Goal: Transaction & Acquisition: Purchase product/service

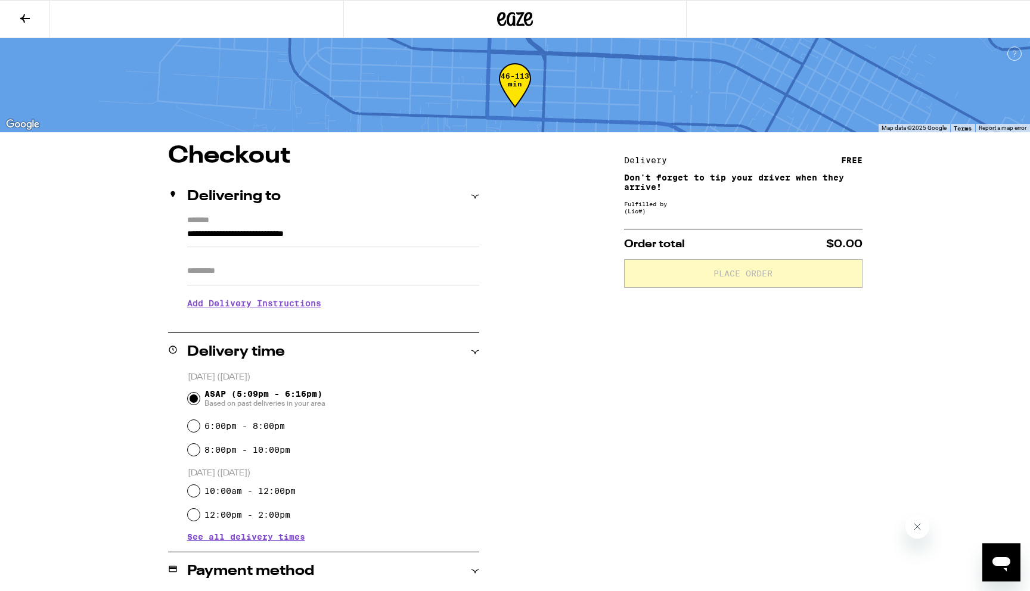
click at [522, 15] on icon at bounding box center [516, 19] width 18 height 14
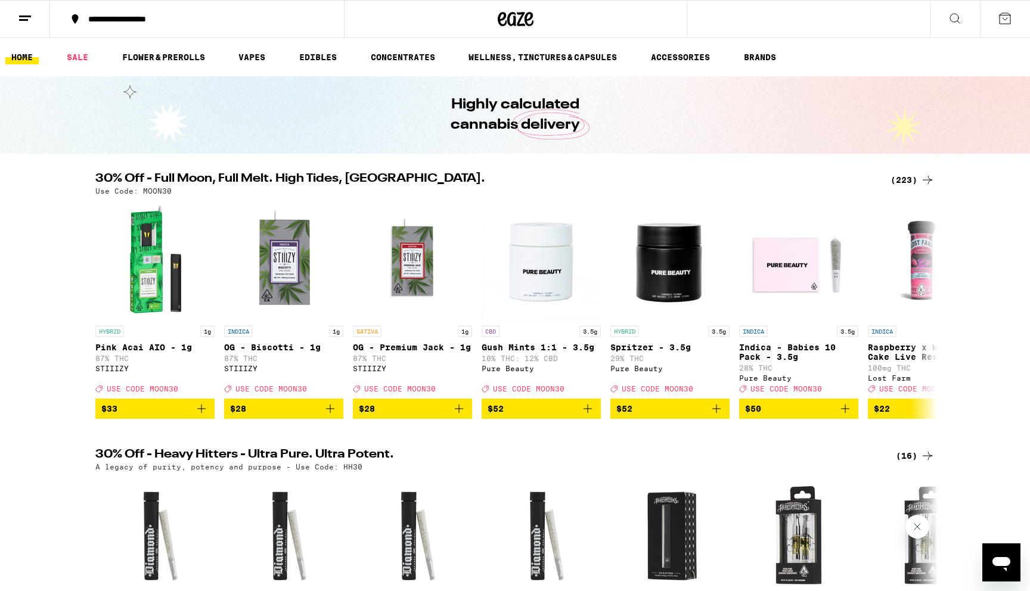
click at [907, 178] on div "(223)" at bounding box center [913, 180] width 44 height 14
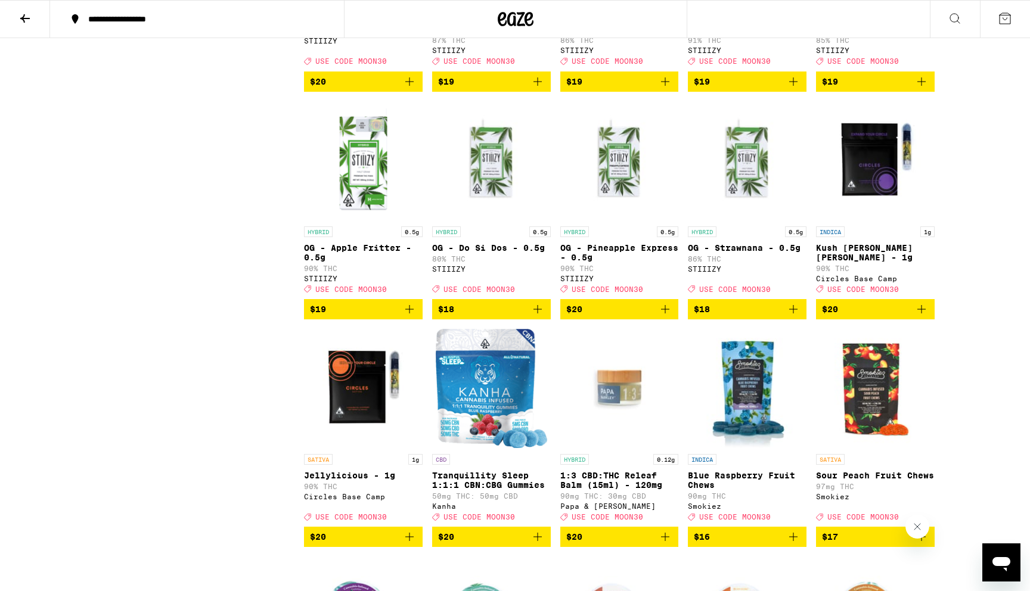
scroll to position [4864, 0]
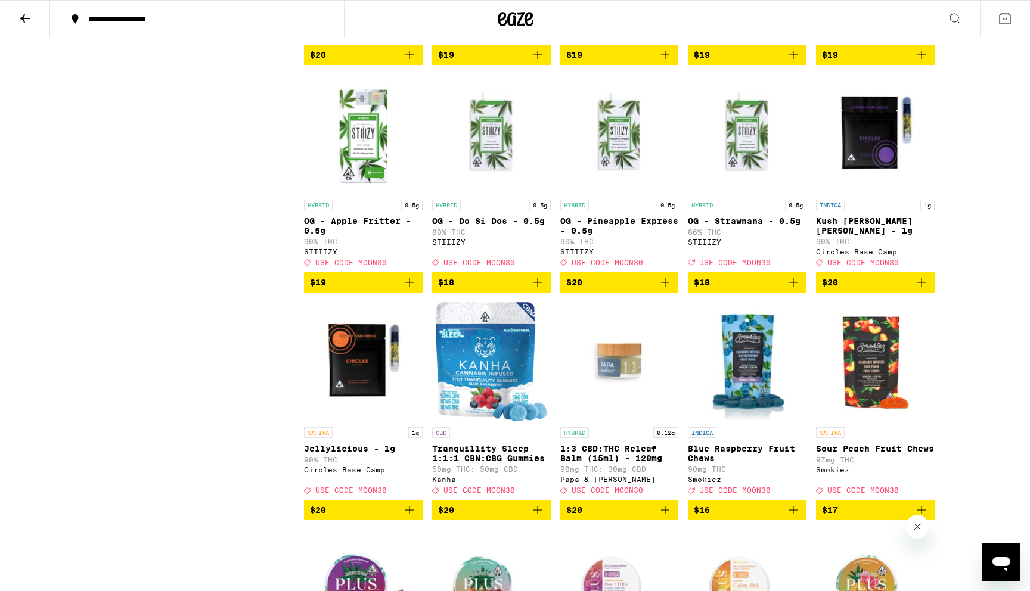
click at [970, 267] on div "**********" at bounding box center [515, 438] width 1030 height 10604
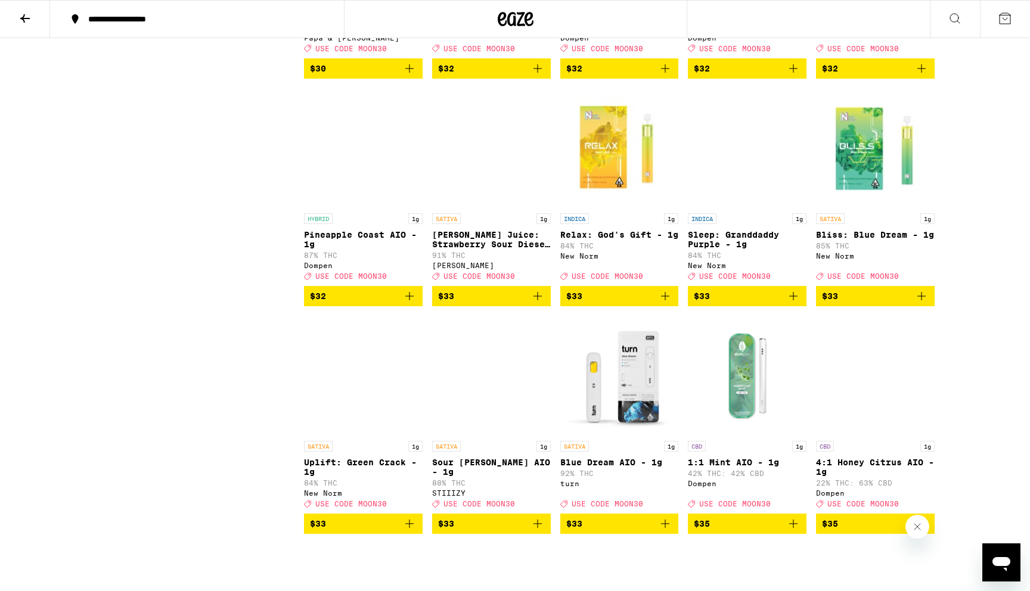
scroll to position [7648, 0]
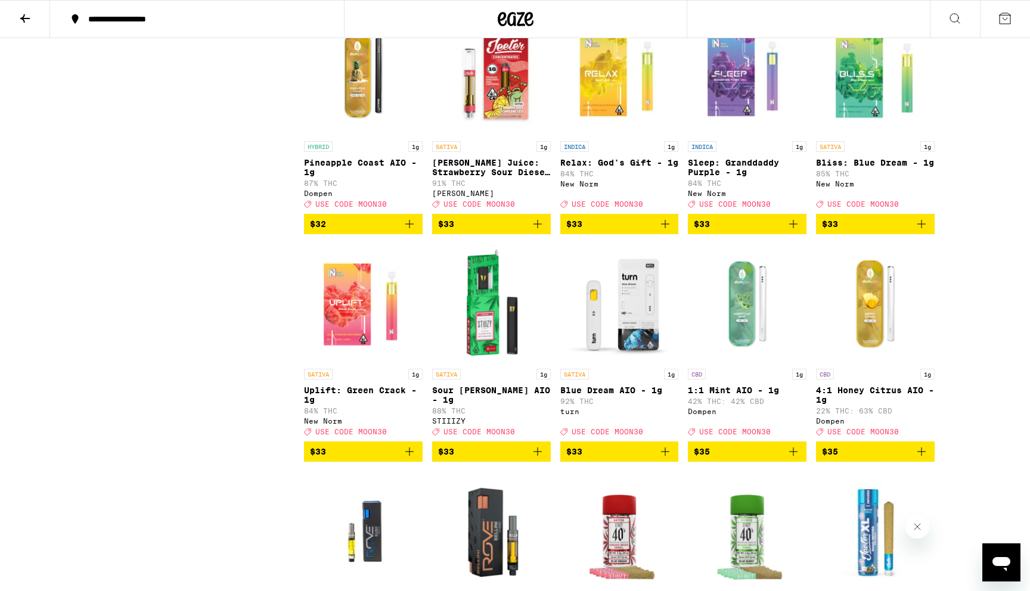
click at [793, 228] on icon "Add to bag" at bounding box center [793, 224] width 8 height 8
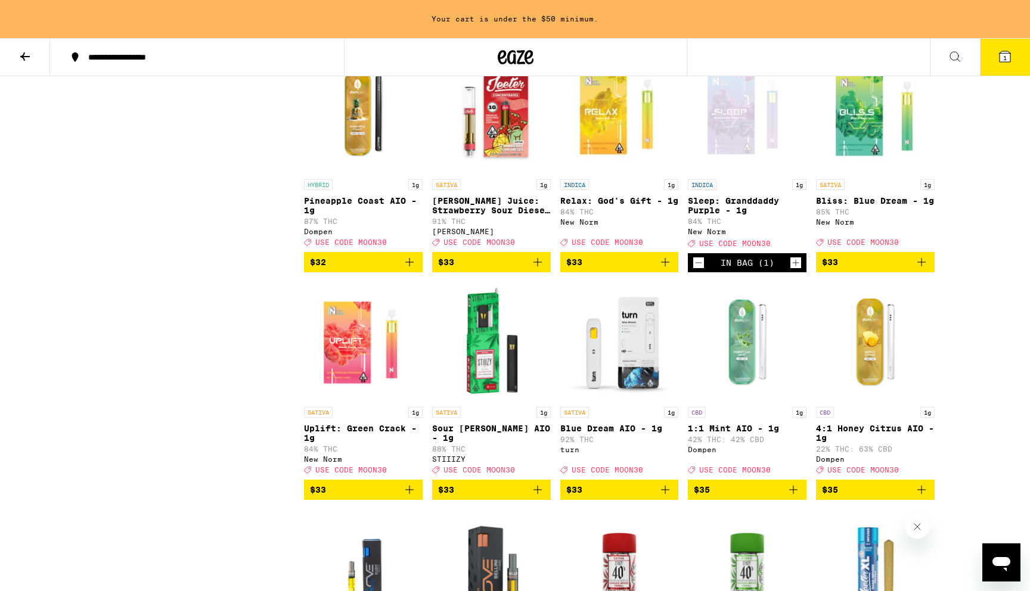
scroll to position [7686, 0]
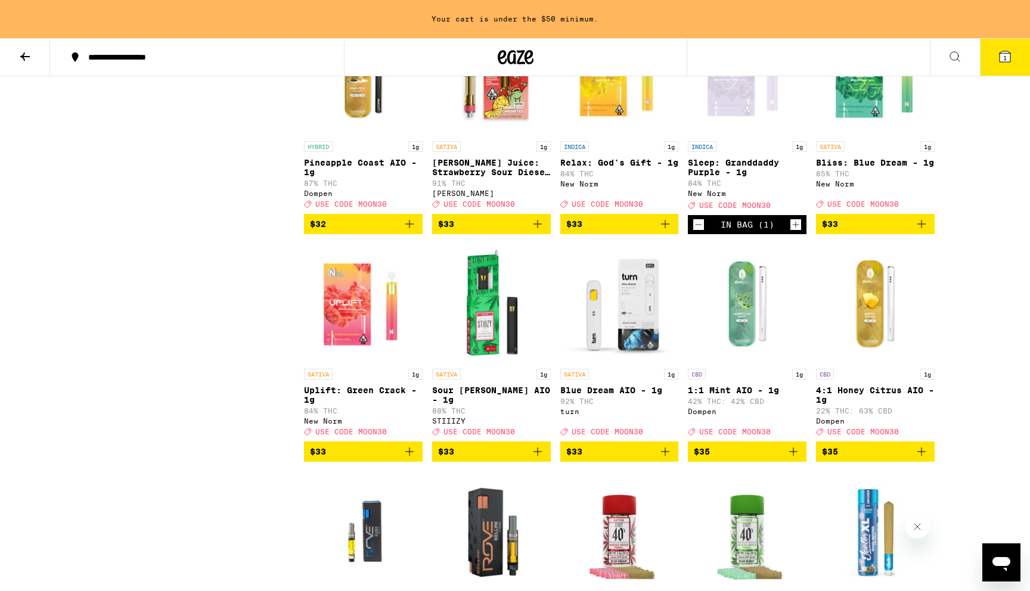
click at [26, 54] on icon at bounding box center [25, 56] width 14 height 14
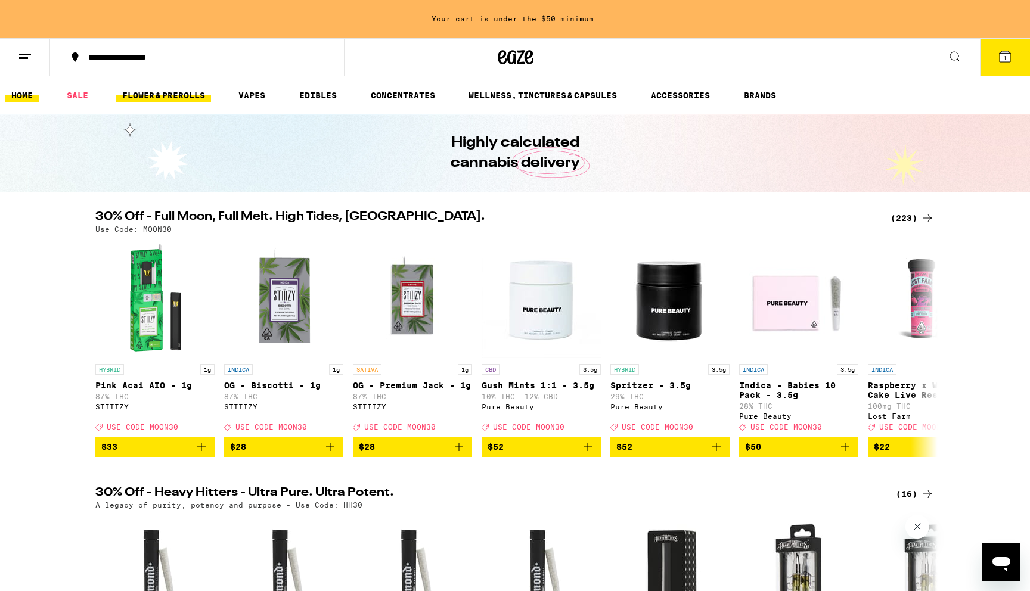
click at [191, 94] on link "FLOWER & PREROLLS" at bounding box center [163, 95] width 95 height 14
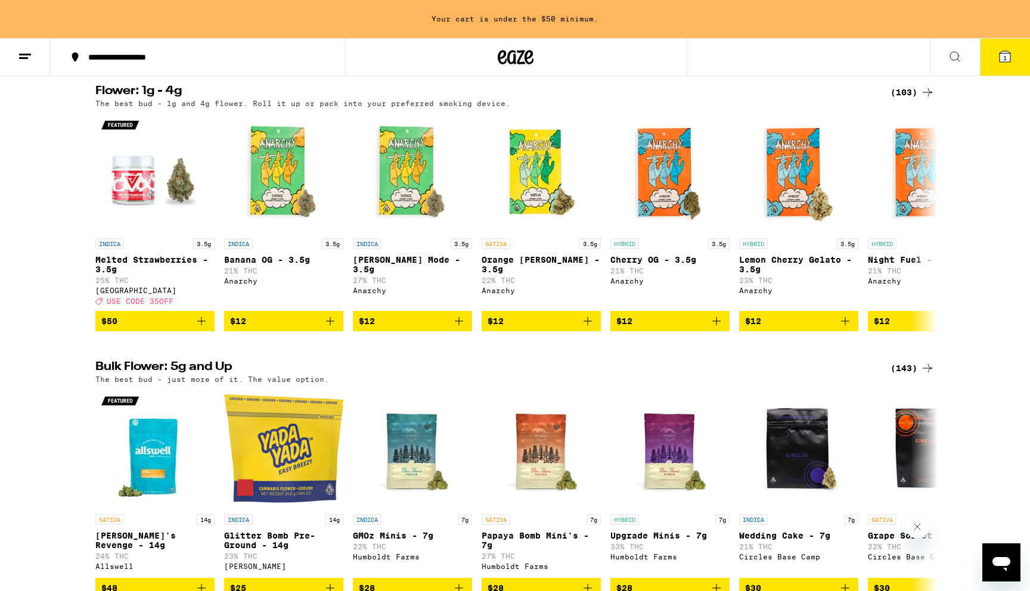
scroll to position [119, 0]
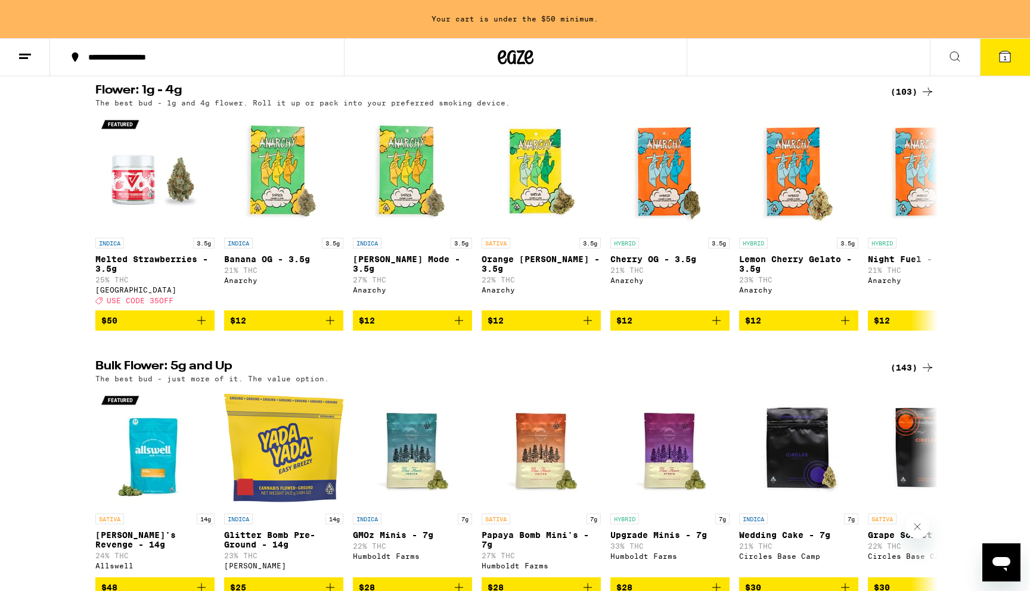
click at [916, 375] on div "(143)" at bounding box center [913, 368] width 44 height 14
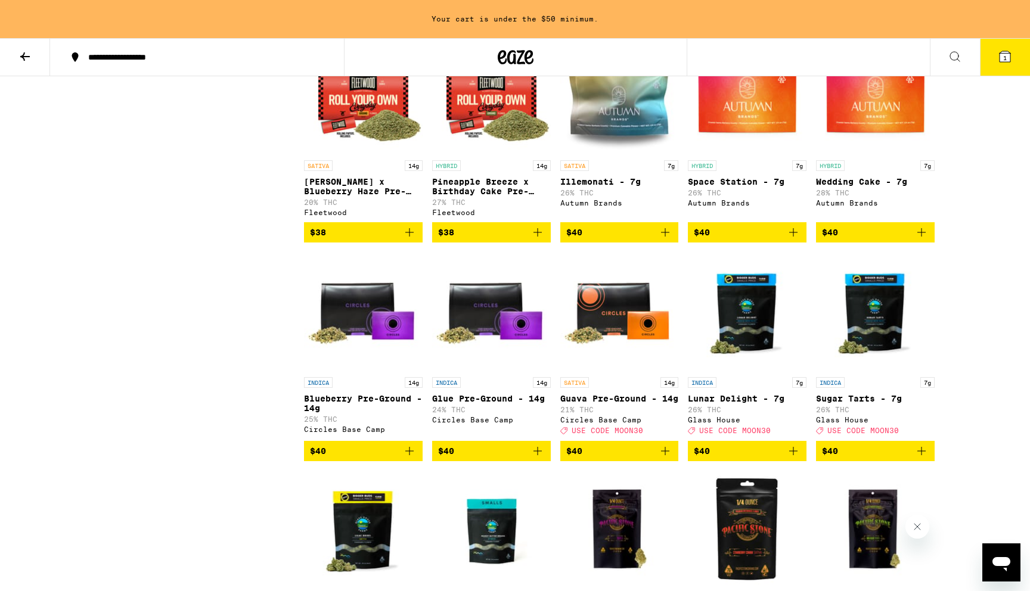
scroll to position [1049, 0]
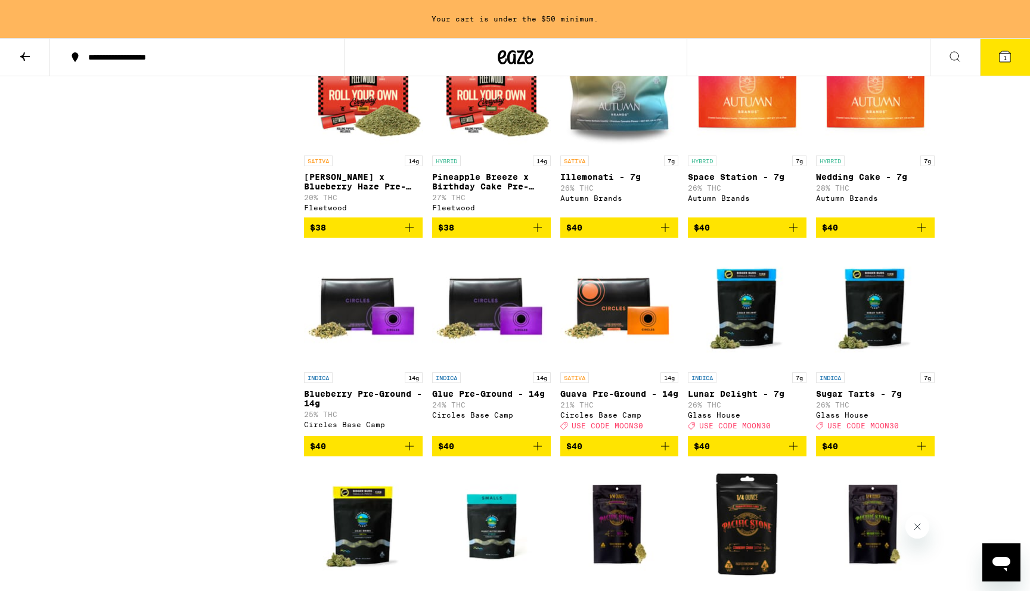
click at [411, 454] on icon "Add to bag" at bounding box center [409, 446] width 14 height 14
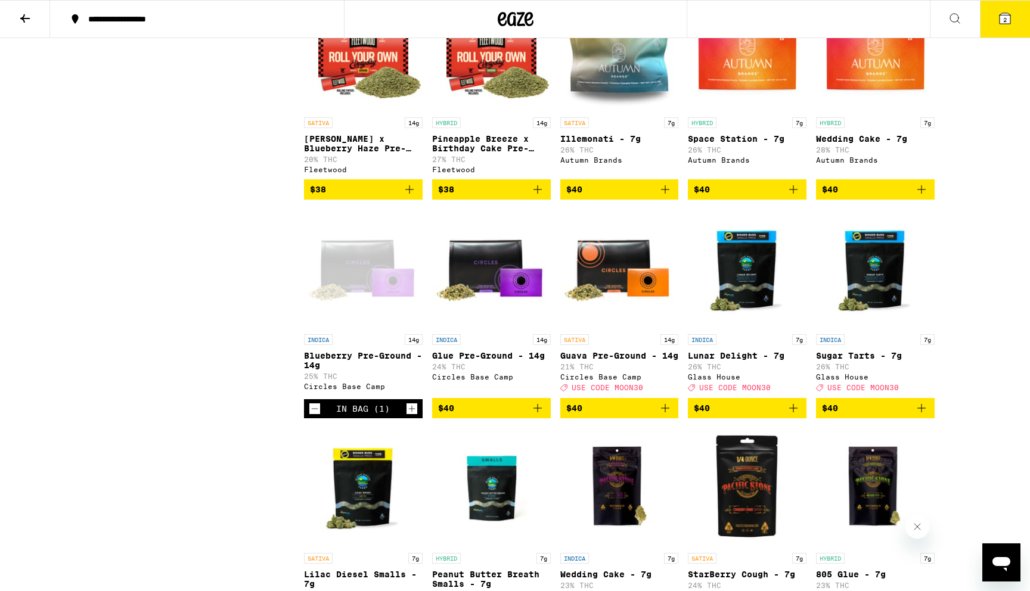
scroll to position [1011, 0]
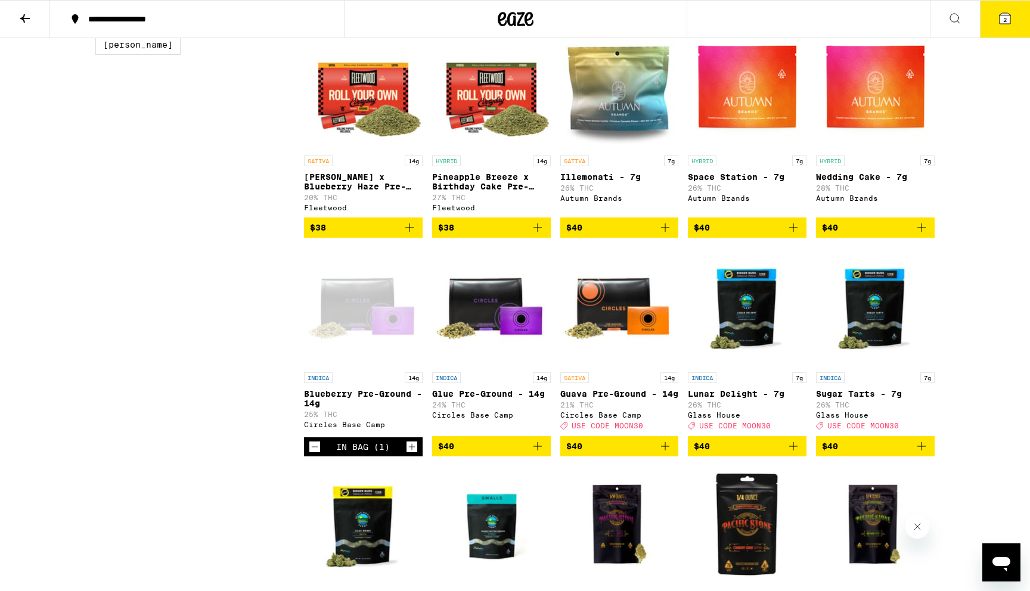
click at [1007, 26] on button "2" at bounding box center [1005, 19] width 50 height 37
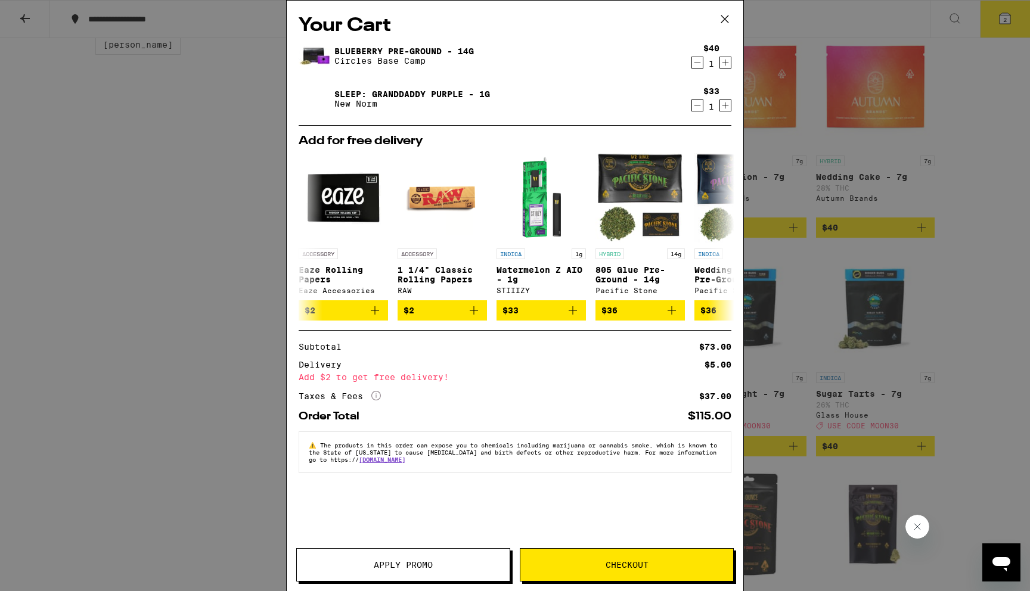
click at [449, 562] on span "Apply Promo" at bounding box center [403, 565] width 213 height 8
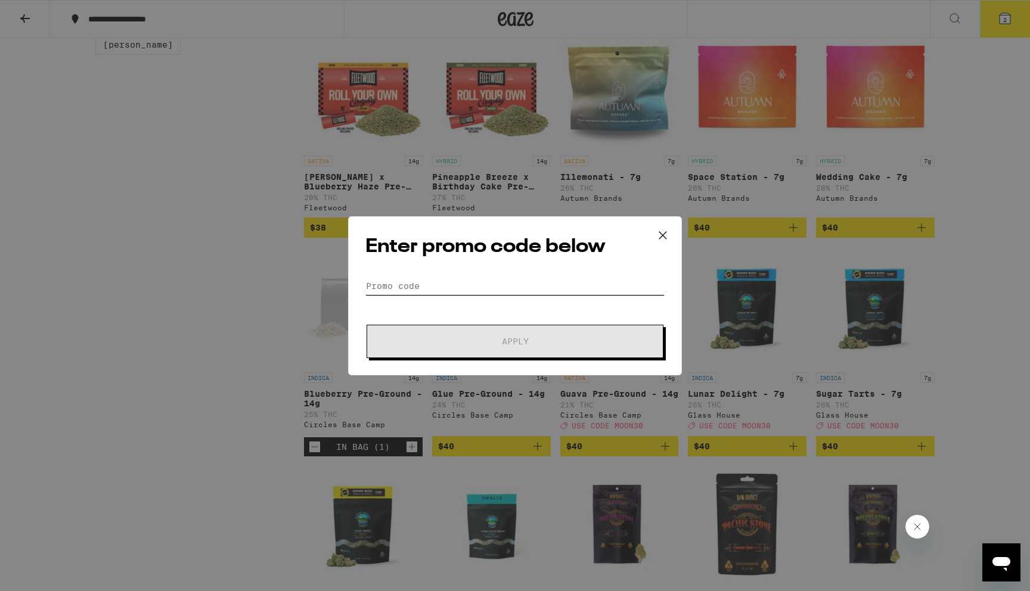
click at [426, 280] on input "Promo Code" at bounding box center [514, 286] width 299 height 18
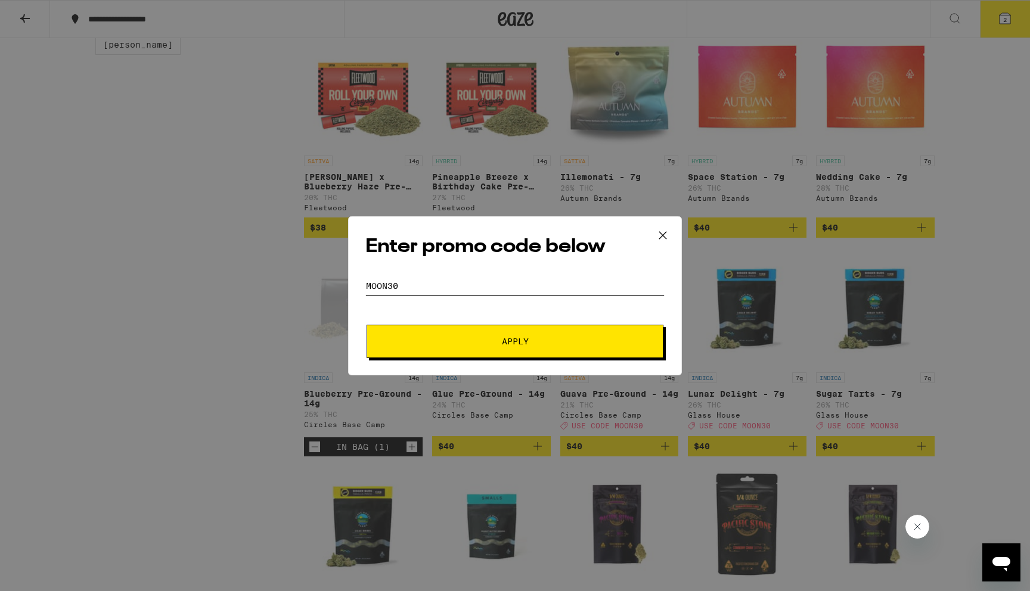
type input "moon30"
click at [441, 340] on span "Apply" at bounding box center [515, 341] width 215 height 8
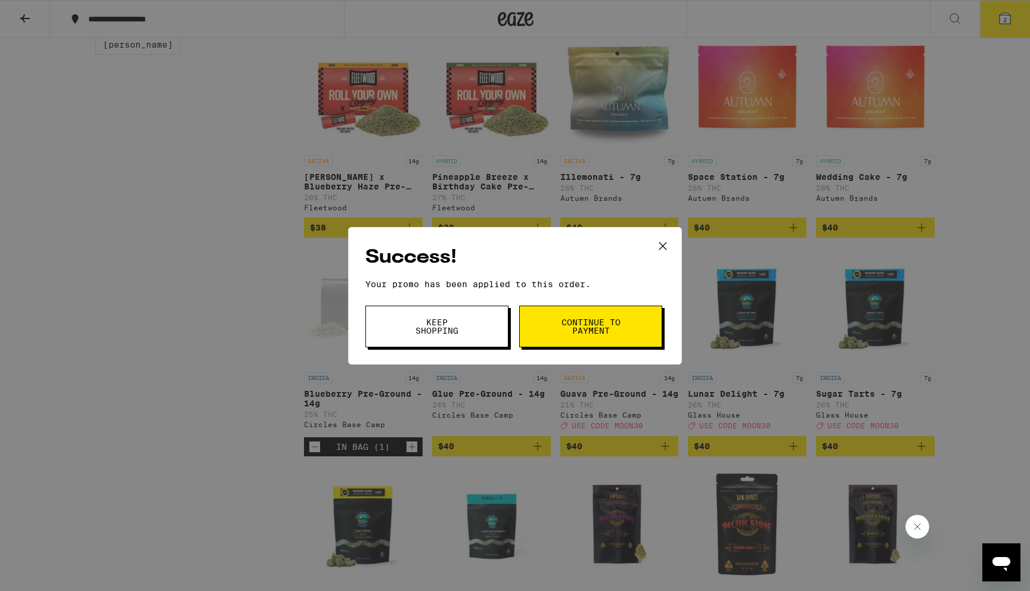
click at [582, 324] on span "Continue to payment" at bounding box center [590, 326] width 61 height 17
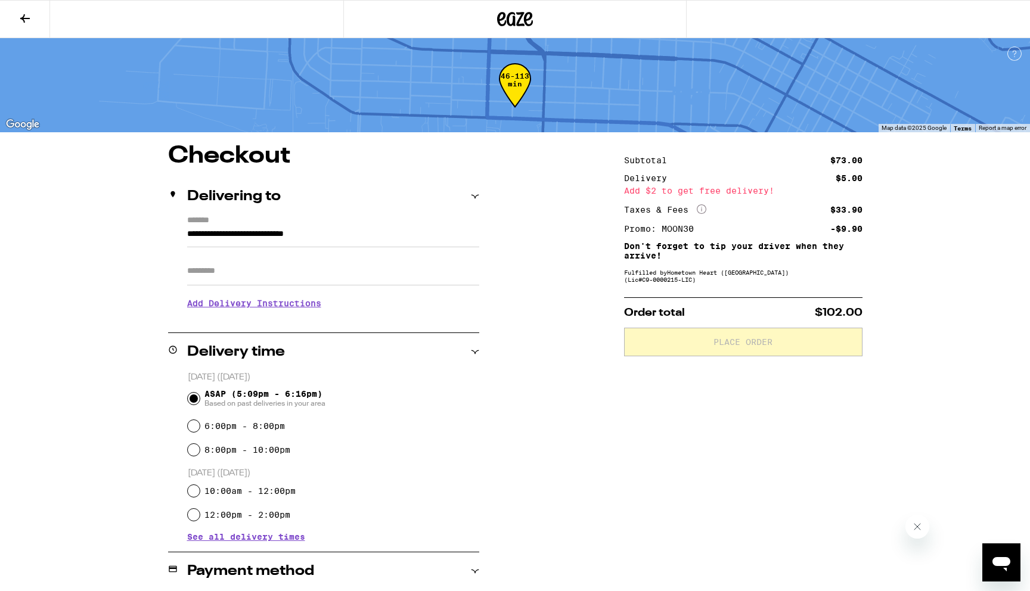
click at [368, 240] on input "**********" at bounding box center [333, 237] width 292 height 20
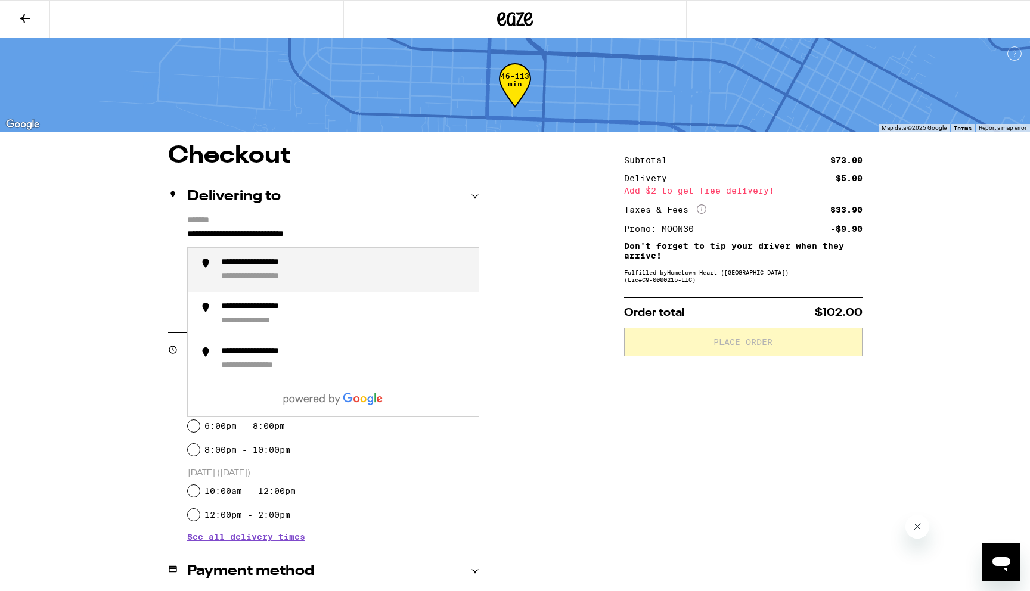
drag, startPoint x: 368, startPoint y: 240, endPoint x: 118, endPoint y: 215, distance: 251.6
click at [118, 215] on div "**********" at bounding box center [515, 480] width 858 height 672
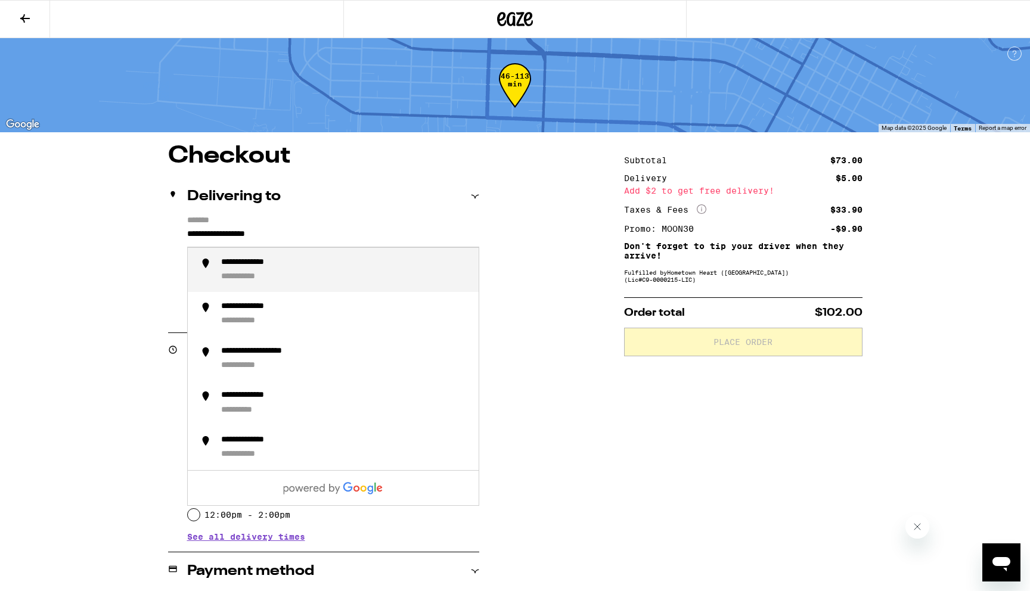
click at [263, 264] on div "**********" at bounding box center [259, 263] width 76 height 11
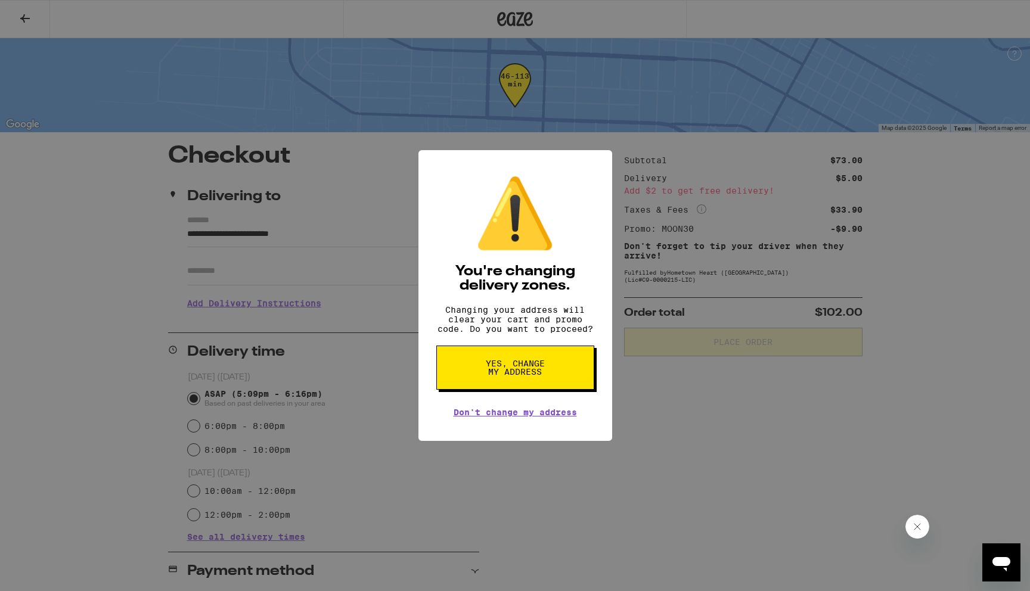
click at [510, 363] on button "Yes, change my address" at bounding box center [515, 368] width 158 height 44
type input "**********"
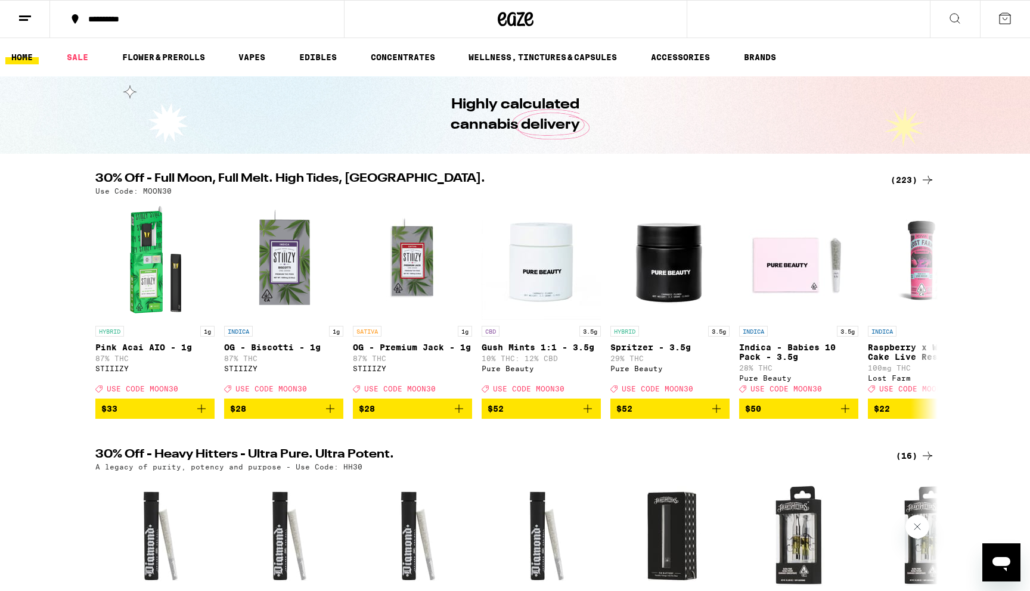
click at [1001, 18] on icon at bounding box center [1005, 18] width 14 height 14
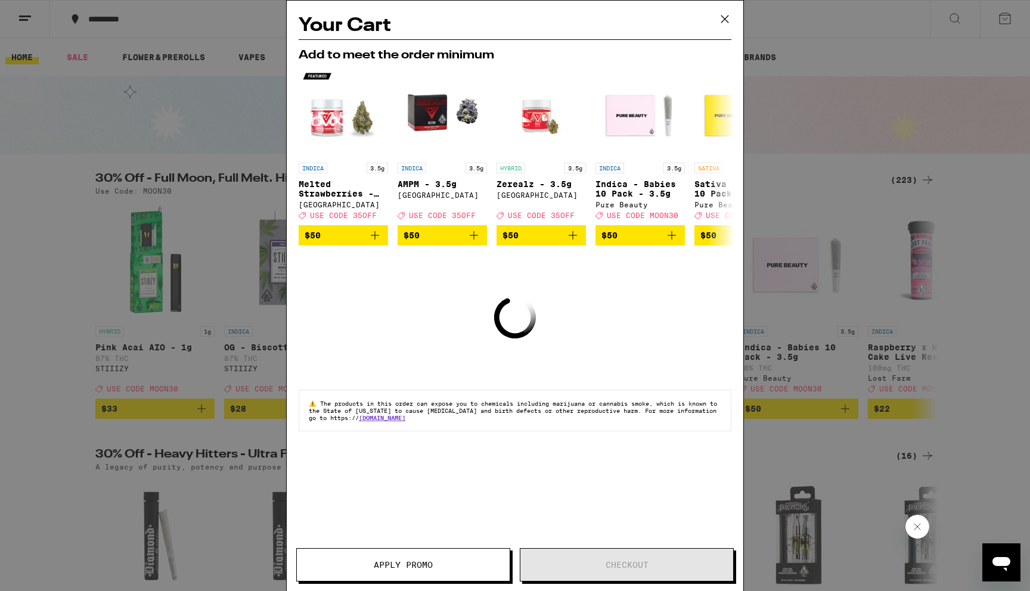
click at [725, 14] on icon at bounding box center [725, 19] width 18 height 18
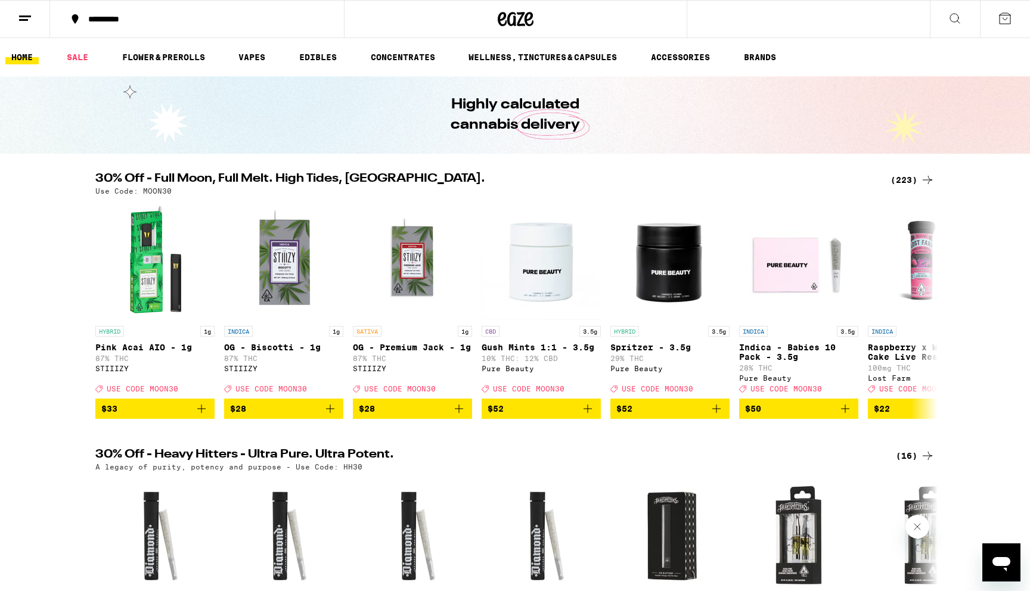
click at [1006, 19] on icon at bounding box center [1005, 18] width 14 height 14
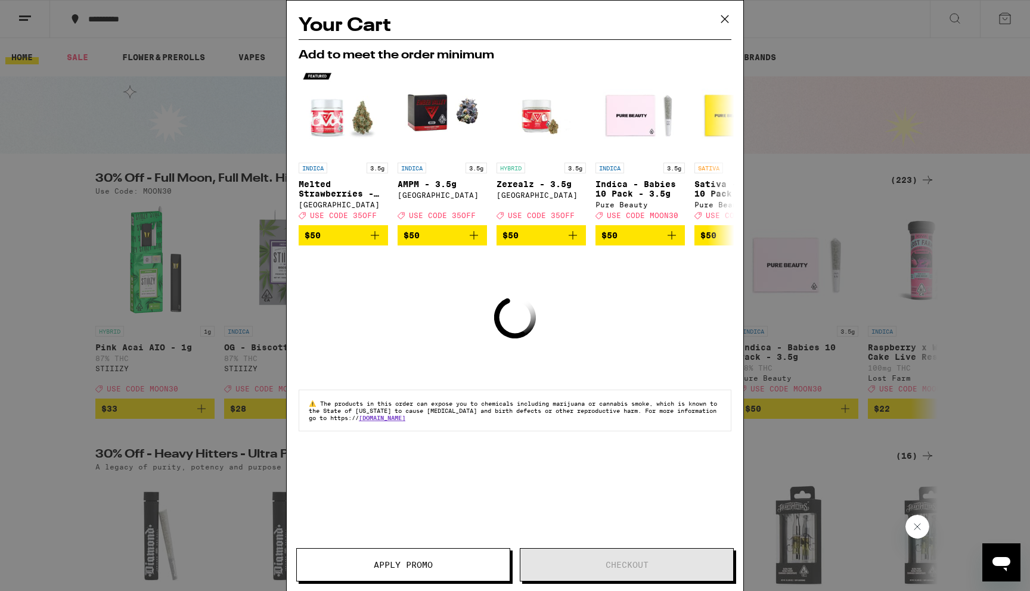
click at [727, 20] on icon at bounding box center [725, 19] width 18 height 18
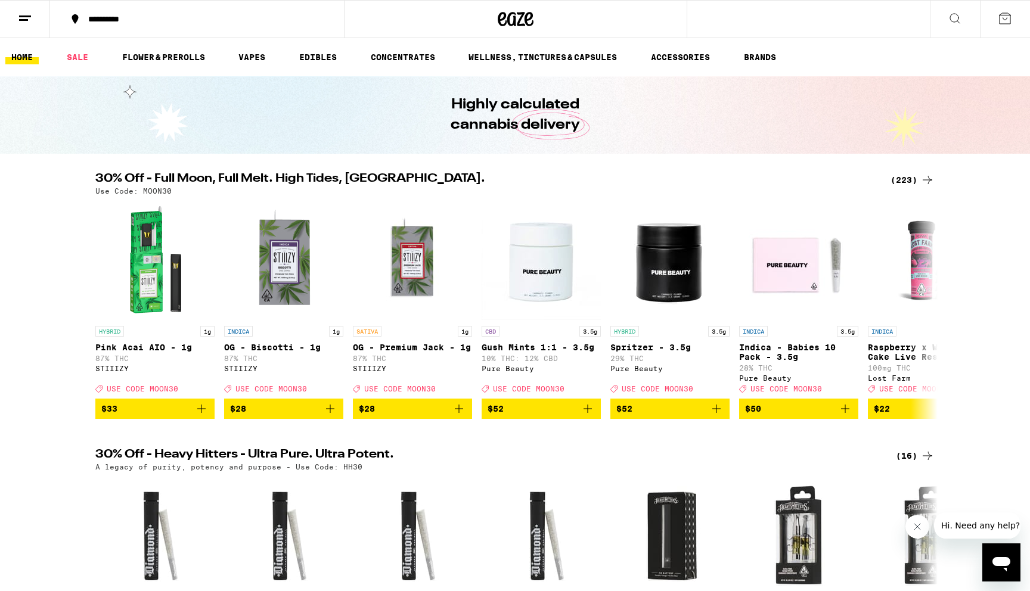
click at [911, 179] on div "(223)" at bounding box center [913, 180] width 44 height 14
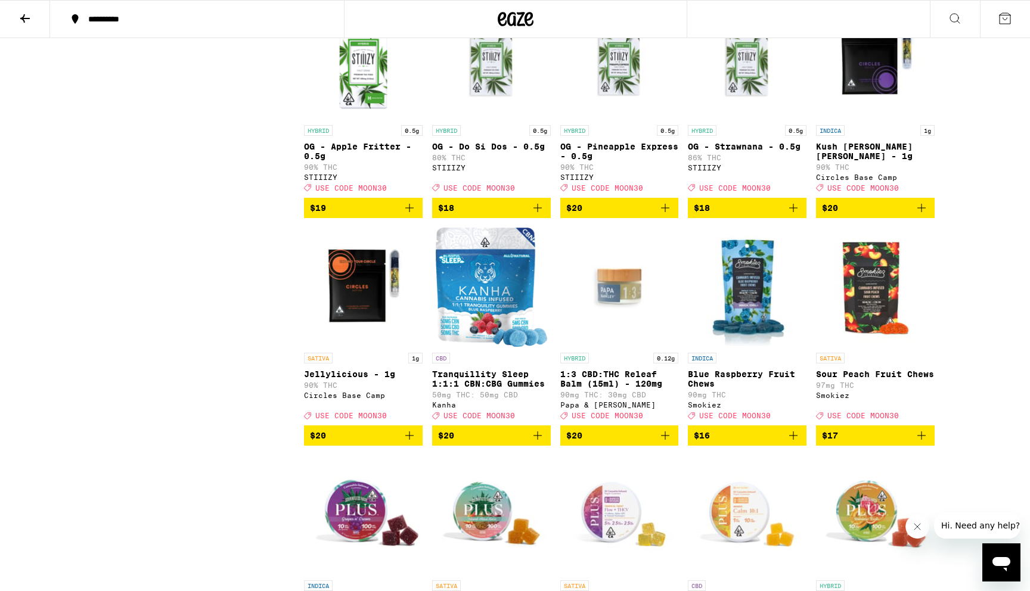
scroll to position [4960, 0]
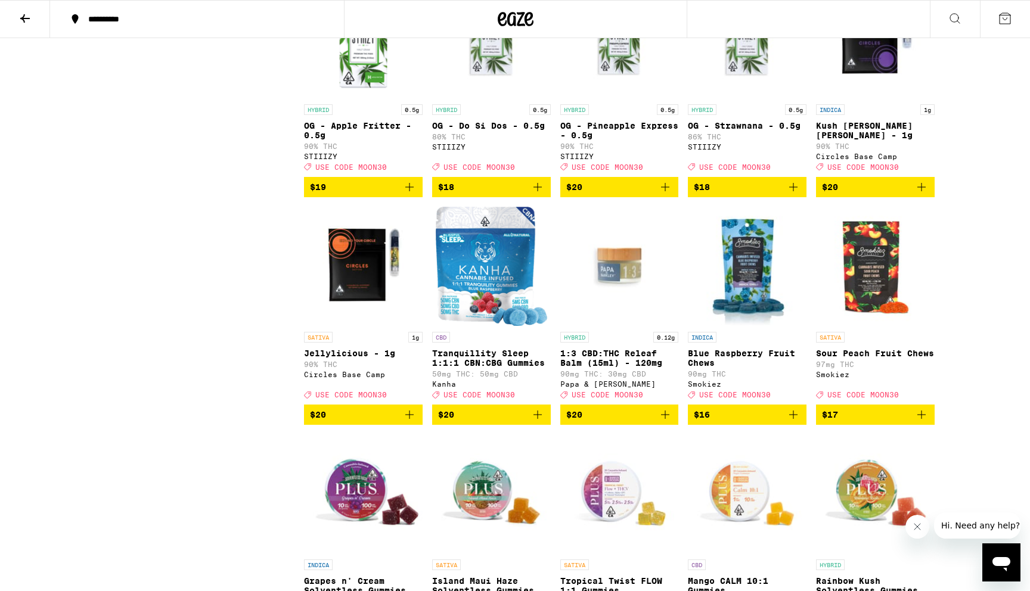
click at [926, 194] on icon "Add to bag" at bounding box center [921, 187] width 14 height 14
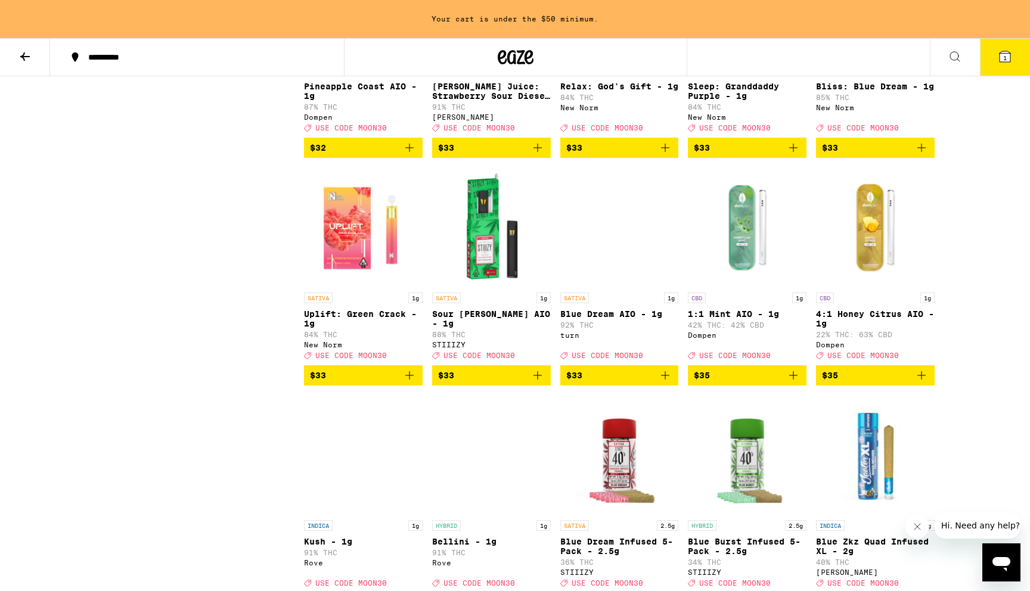
scroll to position [7757, 0]
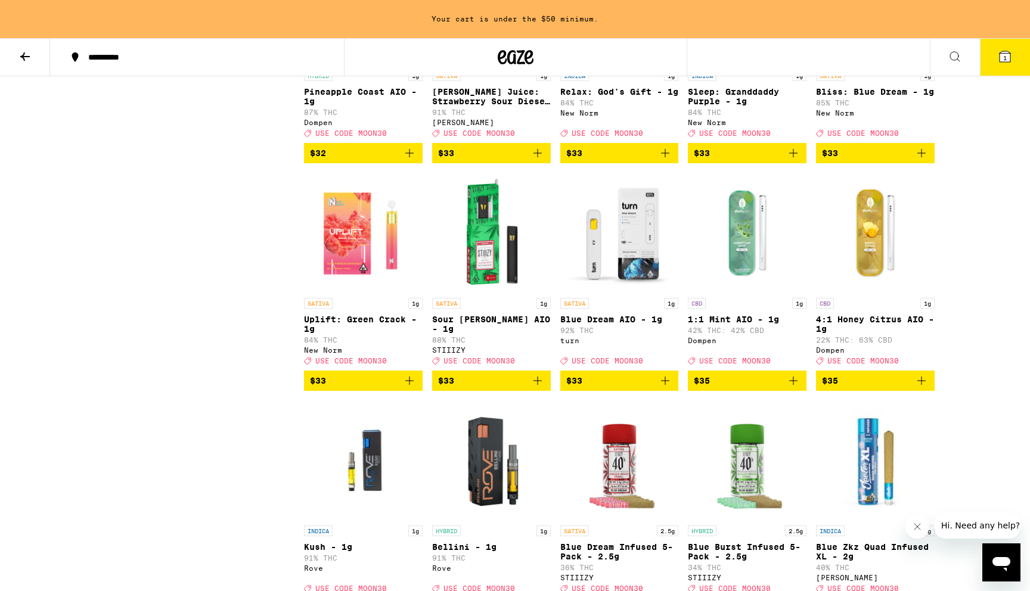
click at [794, 160] on icon "Add to bag" at bounding box center [793, 153] width 14 height 14
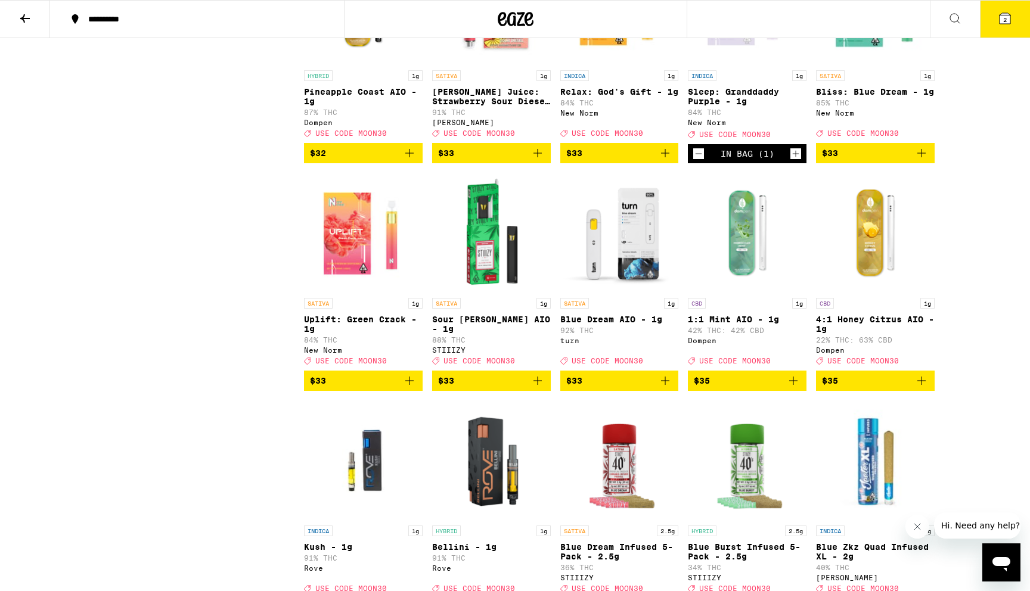
click at [15, 15] on button at bounding box center [25, 20] width 50 height 38
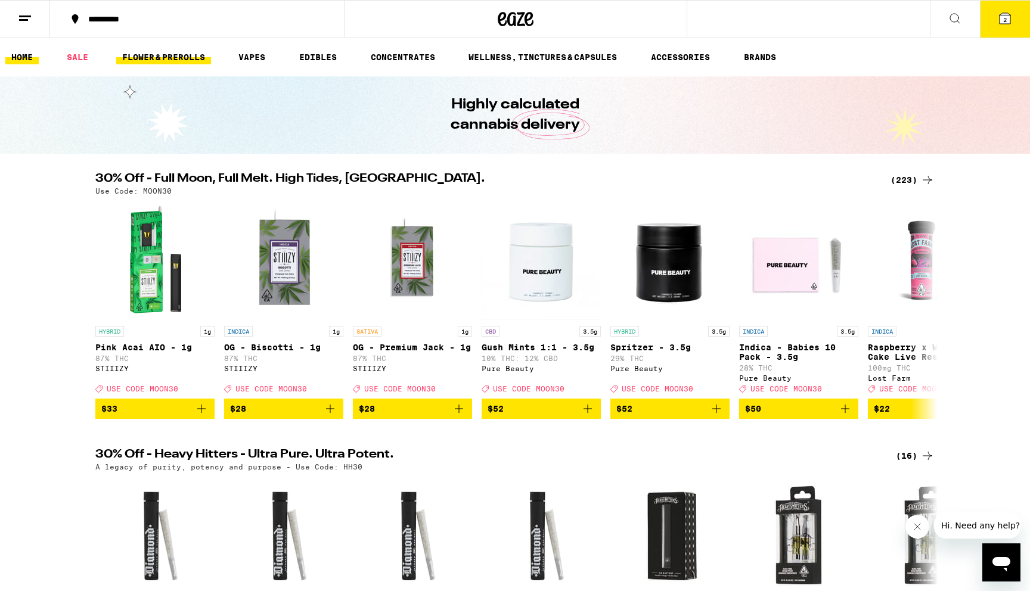
click at [162, 60] on link "FLOWER & PREROLLS" at bounding box center [163, 57] width 95 height 14
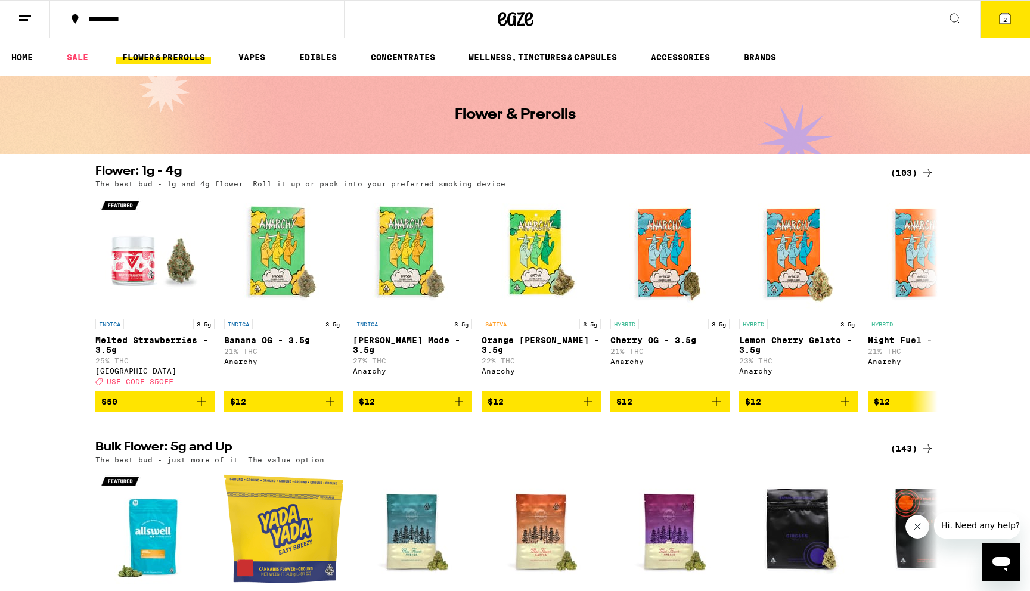
click at [901, 456] on div "(143)" at bounding box center [913, 449] width 44 height 14
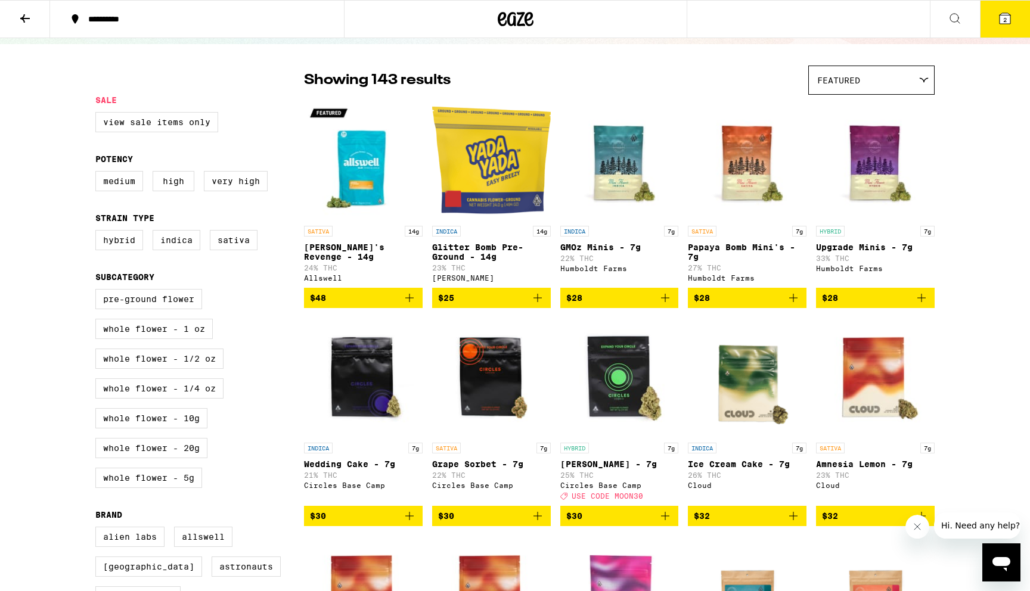
scroll to position [95, 0]
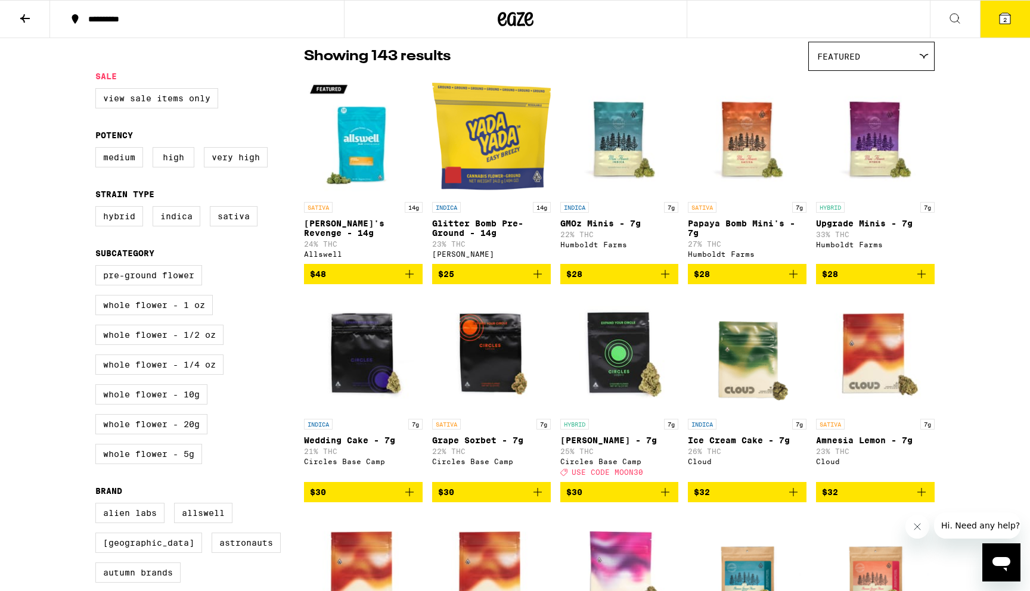
click at [538, 281] on icon "Add to bag" at bounding box center [538, 274] width 14 height 14
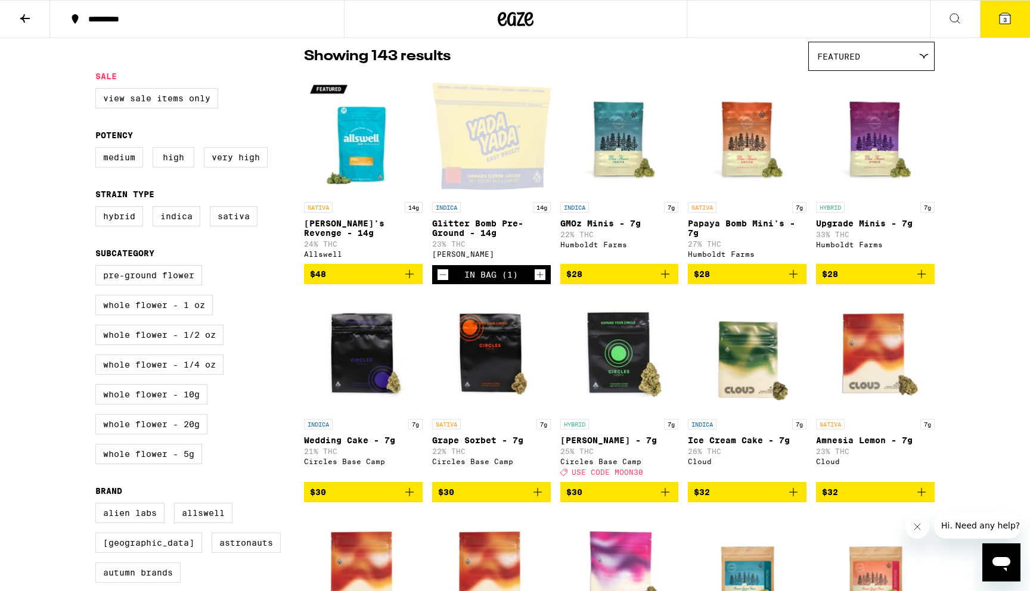
click at [1000, 20] on icon at bounding box center [1005, 18] width 11 height 11
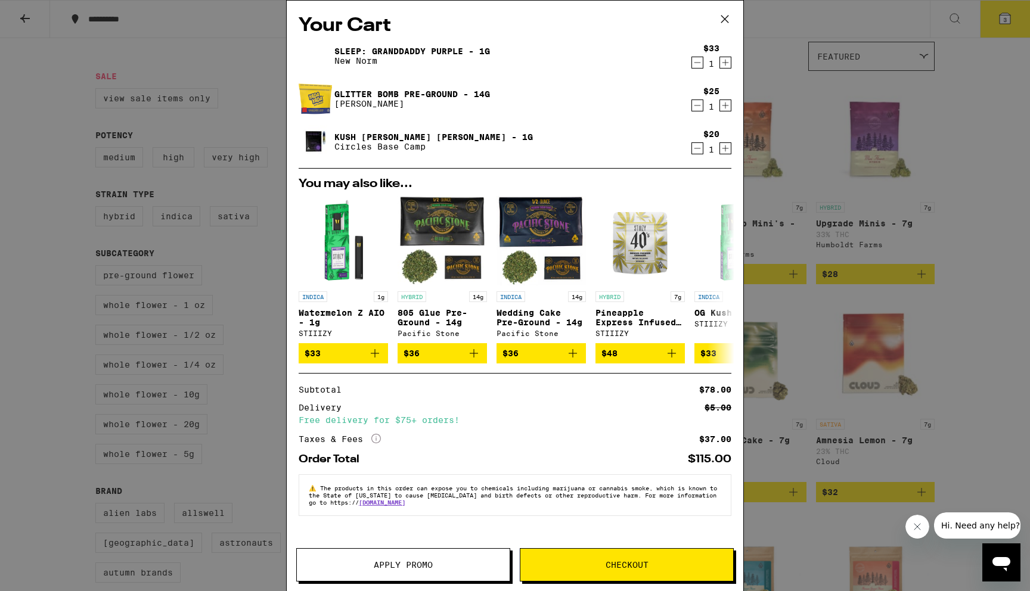
click at [721, 24] on icon at bounding box center [725, 19] width 18 height 18
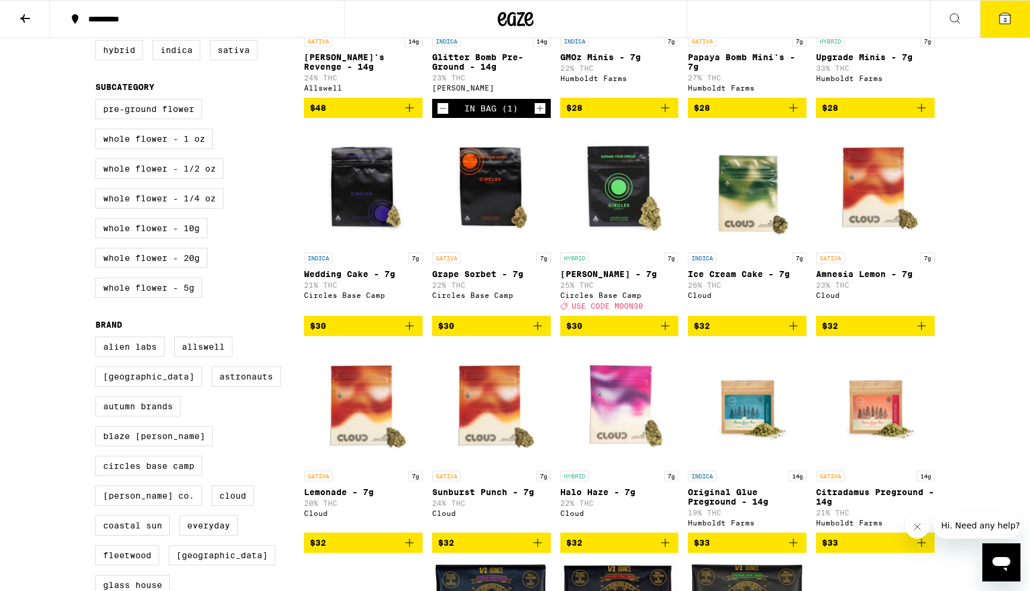
scroll to position [262, 0]
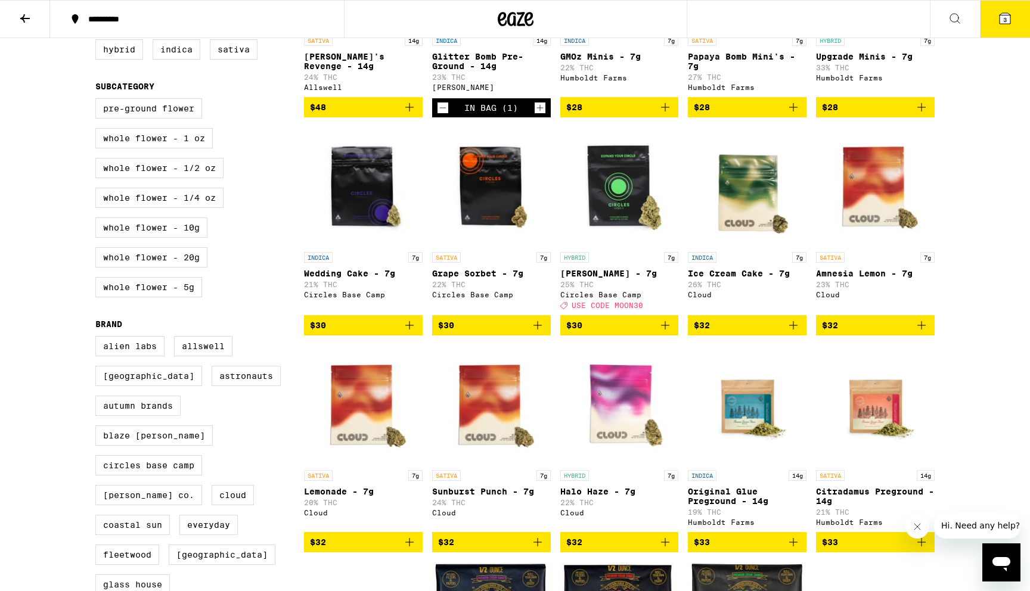
click at [34, 15] on button at bounding box center [25, 20] width 50 height 38
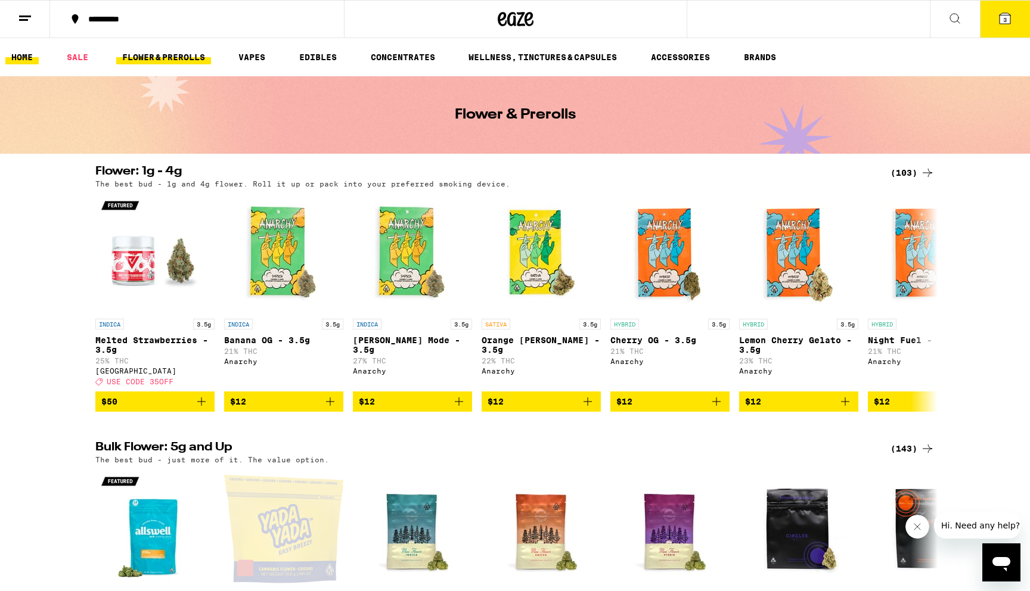
click at [15, 59] on link "HOME" at bounding box center [21, 57] width 33 height 14
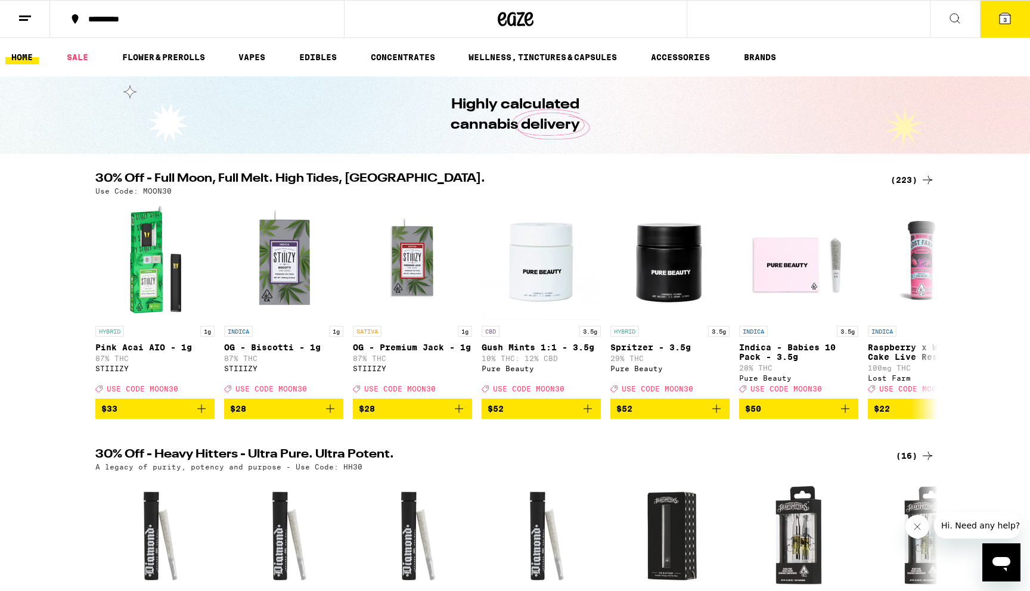
click at [1003, 19] on span "3" at bounding box center [1005, 19] width 4 height 7
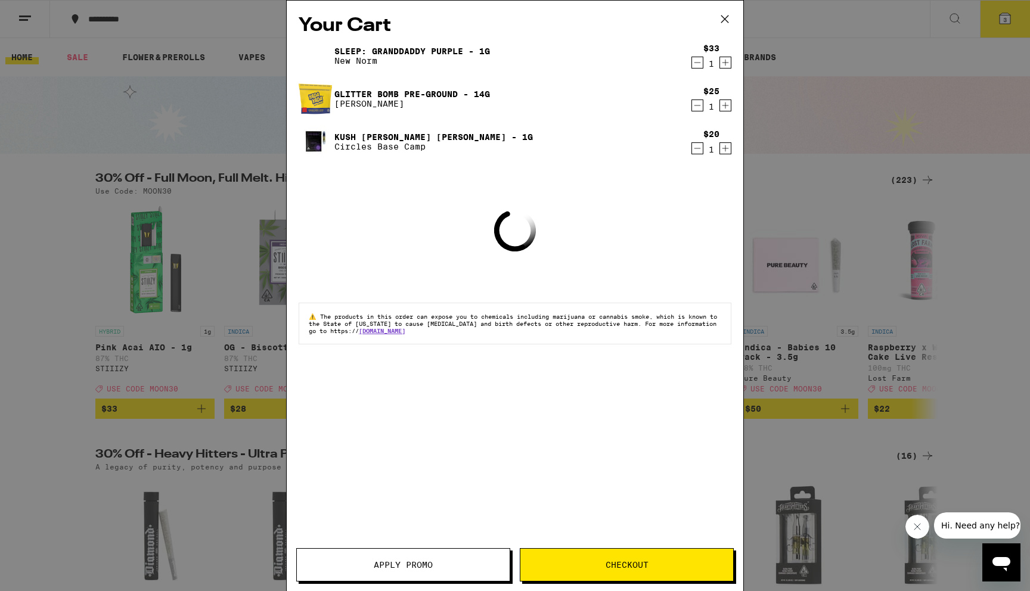
click at [411, 573] on button "Apply Promo" at bounding box center [403, 564] width 214 height 33
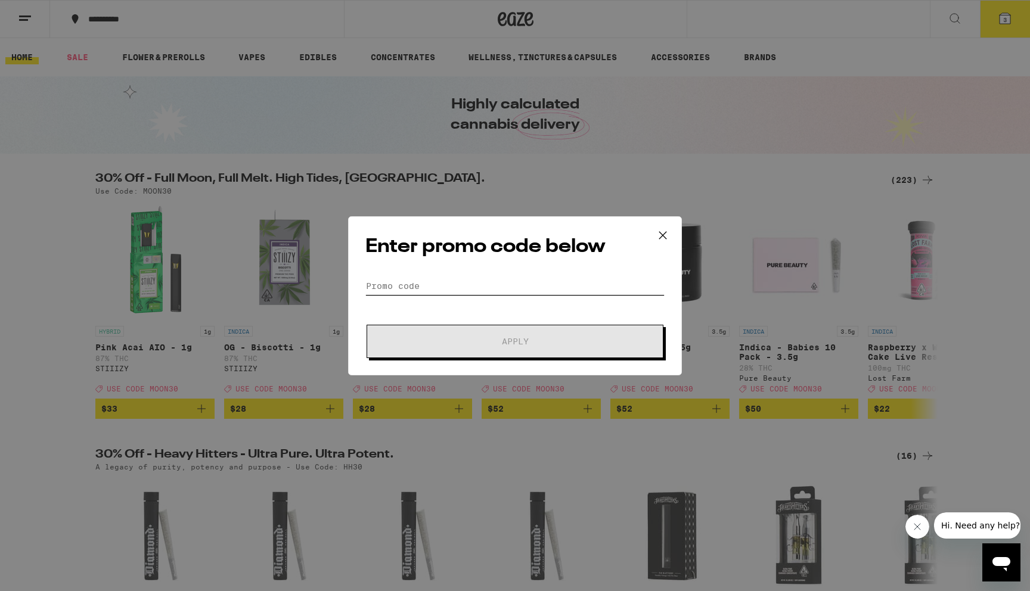
click at [420, 283] on input "Promo Code" at bounding box center [514, 286] width 299 height 18
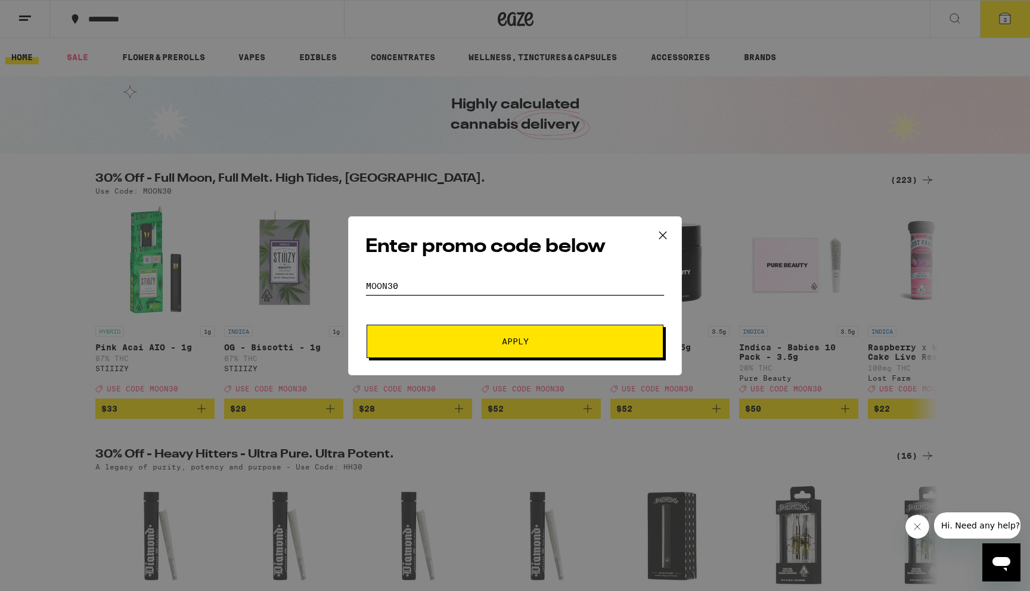
type input "moon30"
click at [458, 334] on button "Apply" at bounding box center [515, 341] width 297 height 33
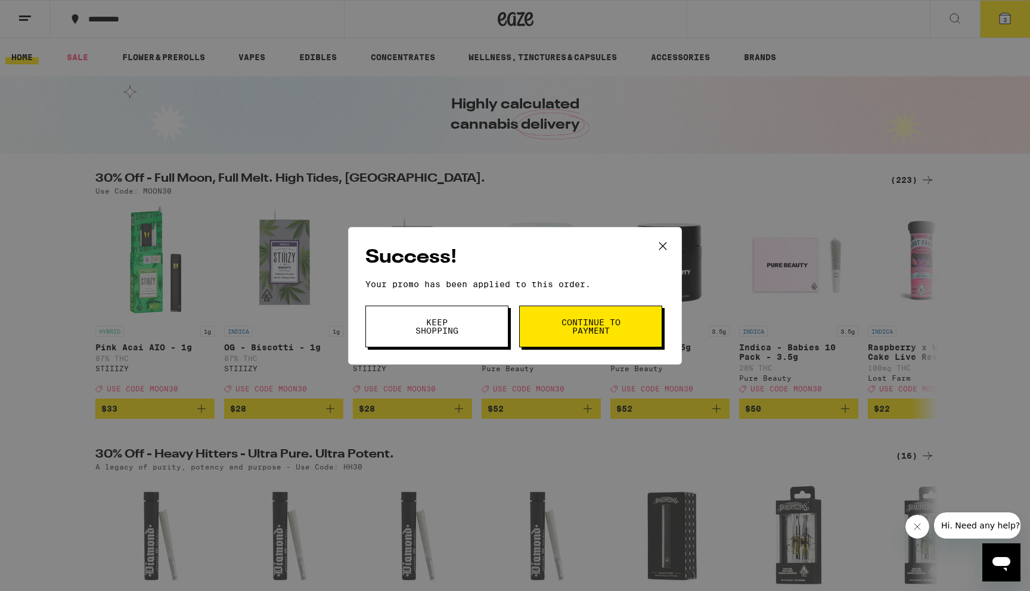
click at [554, 336] on button "Continue to payment" at bounding box center [590, 327] width 143 height 42
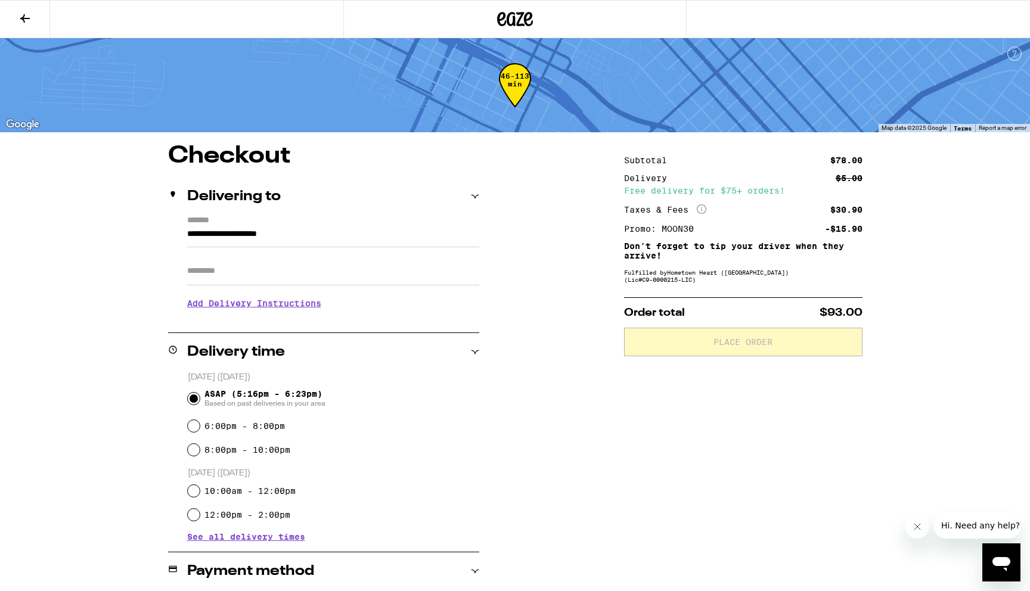
click at [222, 274] on input "Apt/Suite" at bounding box center [333, 271] width 292 height 29
click at [150, 296] on div "**********" at bounding box center [515, 501] width 858 height 715
click at [227, 311] on h3 "Add Delivery Instructions" at bounding box center [333, 303] width 292 height 27
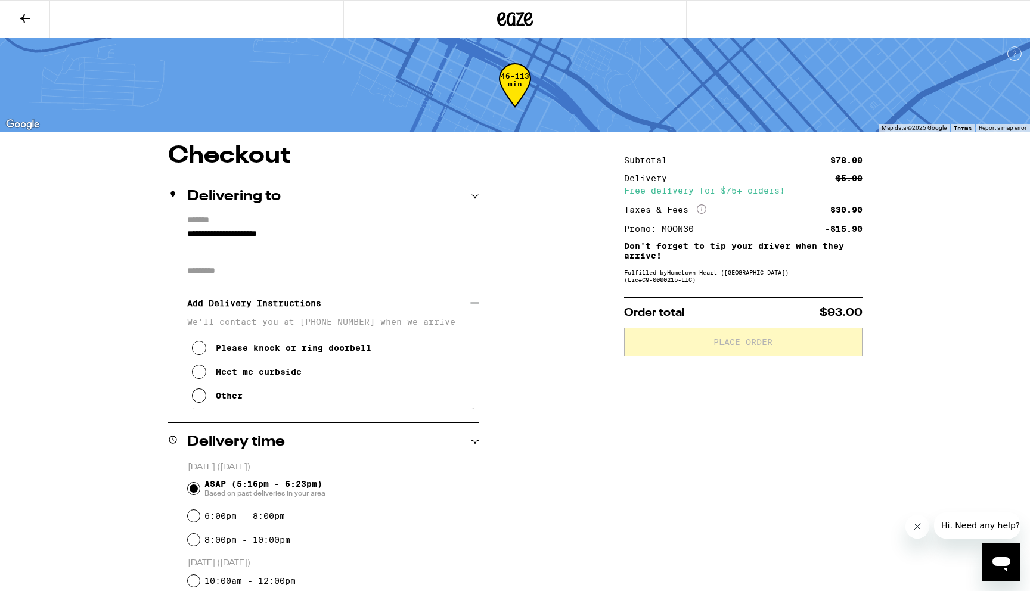
click at [201, 377] on icon at bounding box center [199, 372] width 14 height 14
click at [112, 396] on div "**********" at bounding box center [515, 546] width 858 height 805
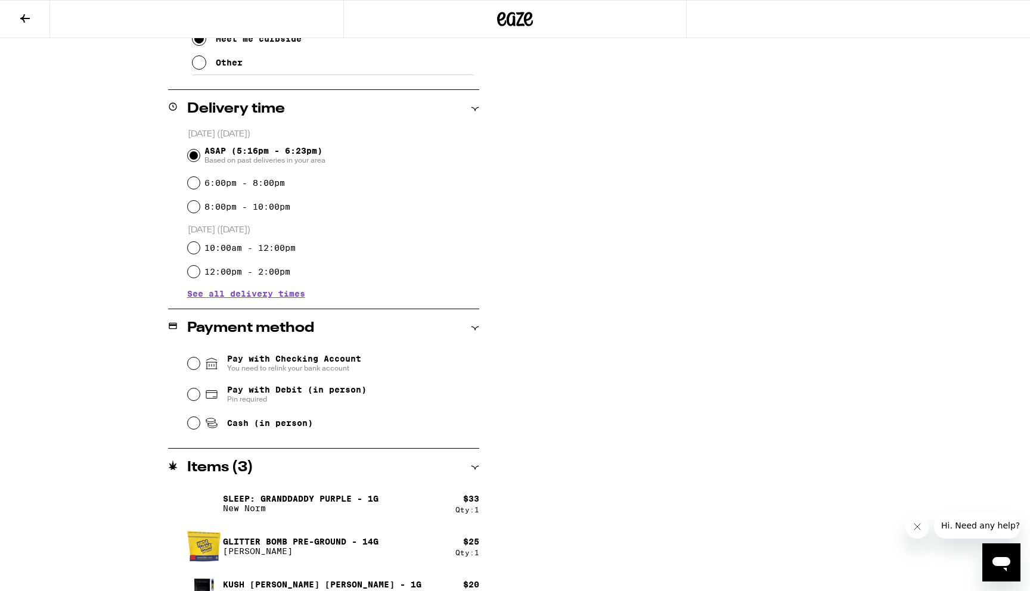
scroll to position [334, 0]
click at [193, 391] on input "Pay with Debit (in person) Pin required" at bounding box center [194, 394] width 12 height 12
radio input "true"
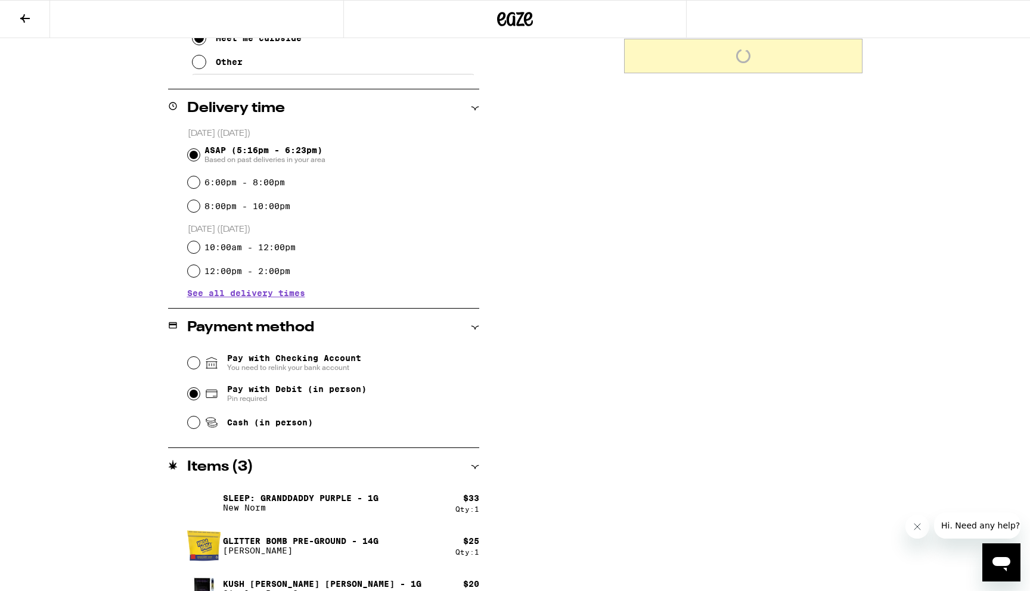
click at [653, 330] on div "Subtotal $78.00 Delivery $5.00 Free delivery for $75+ orders! Taxes & Fees More…" at bounding box center [743, 212] width 238 height 805
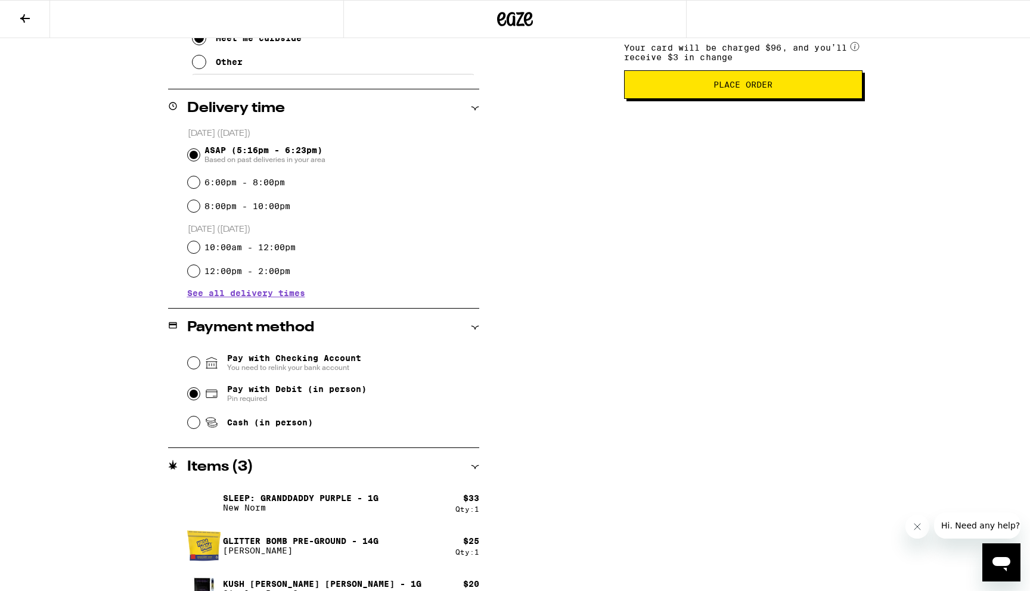
scroll to position [358, 0]
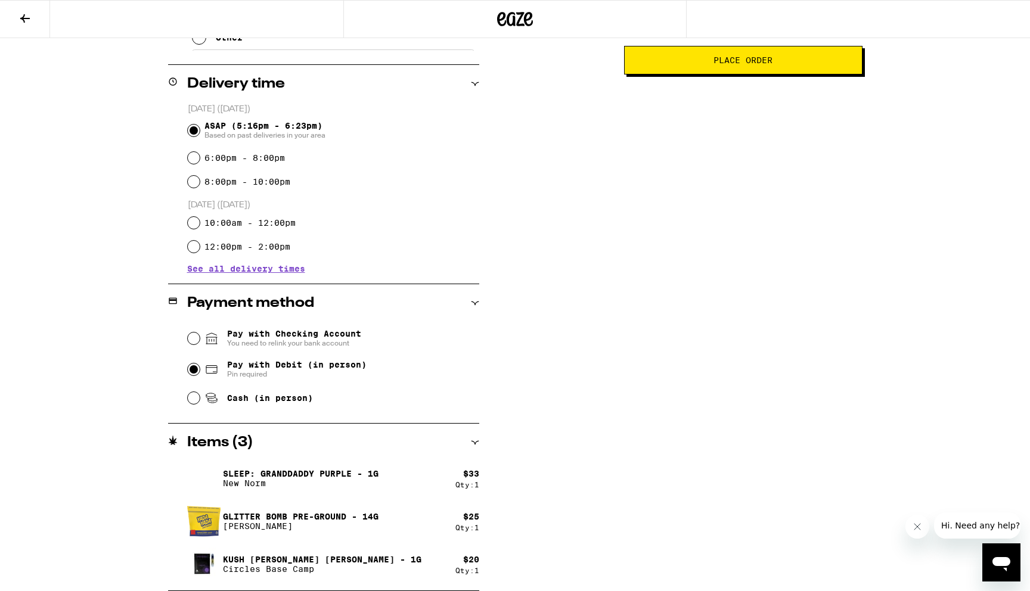
click at [696, 64] on span "Place Order" at bounding box center [743, 60] width 218 height 8
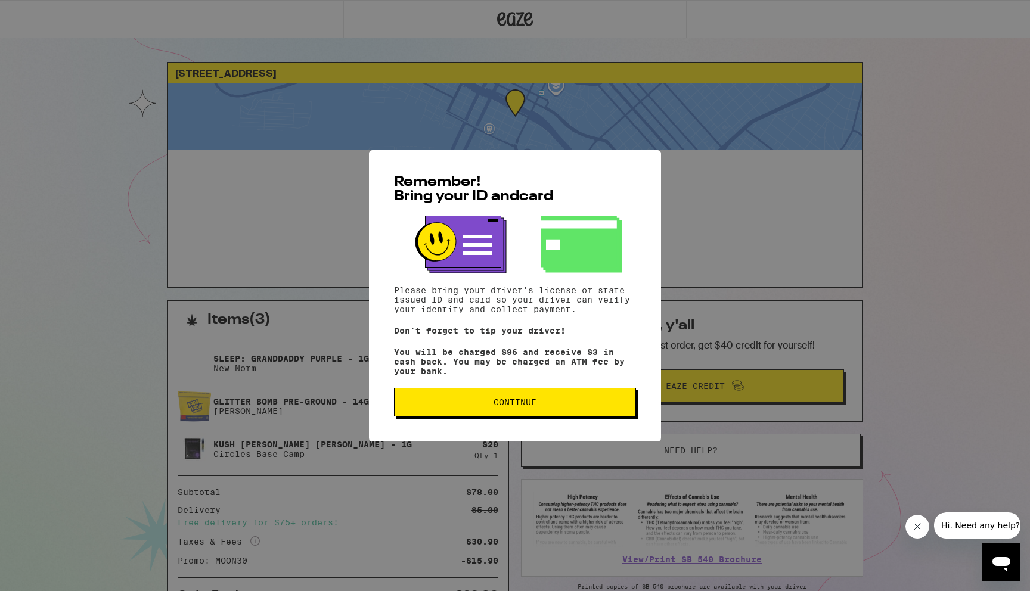
click at [492, 407] on span "Continue" at bounding box center [515, 402] width 222 height 8
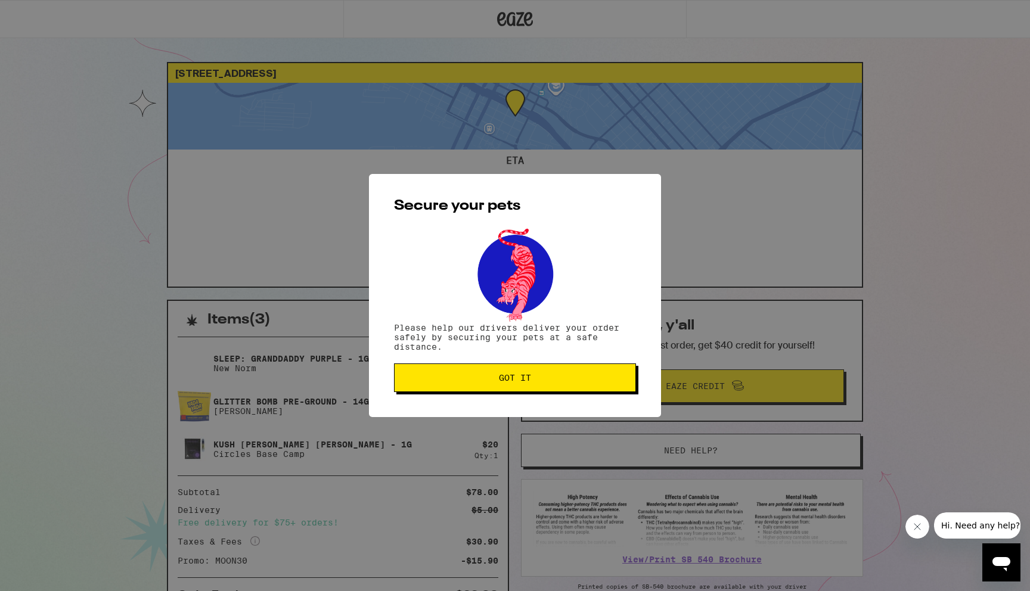
click at [523, 391] on button "Got it" at bounding box center [515, 378] width 242 height 29
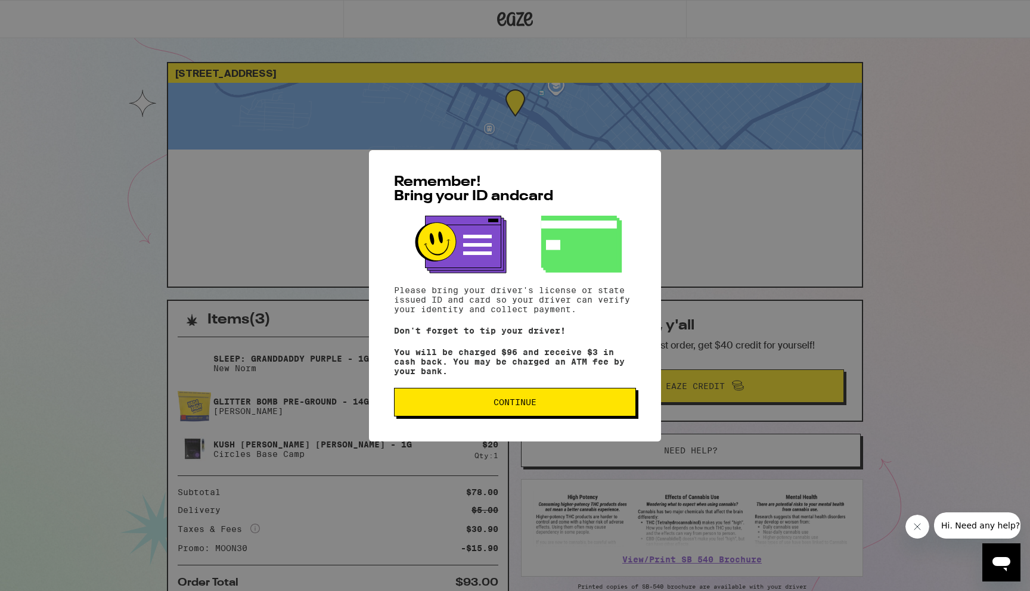
click at [482, 416] on button "Continue" at bounding box center [515, 402] width 242 height 29
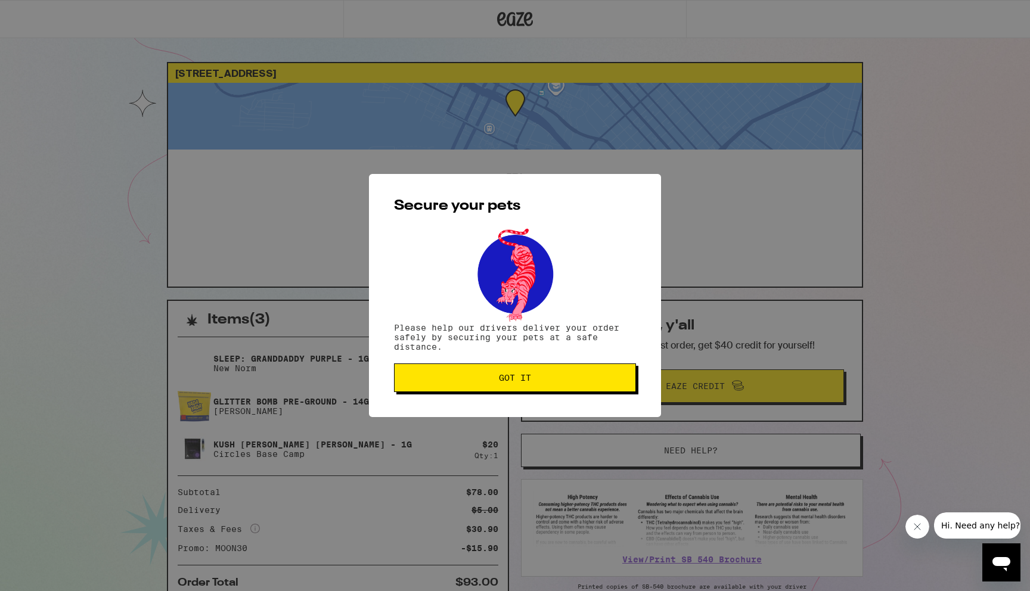
click at [493, 396] on div "Secure your pets Please help our drivers deliver your order safely by securing …" at bounding box center [515, 295] width 292 height 243
click at [494, 386] on button "Got it" at bounding box center [515, 378] width 242 height 29
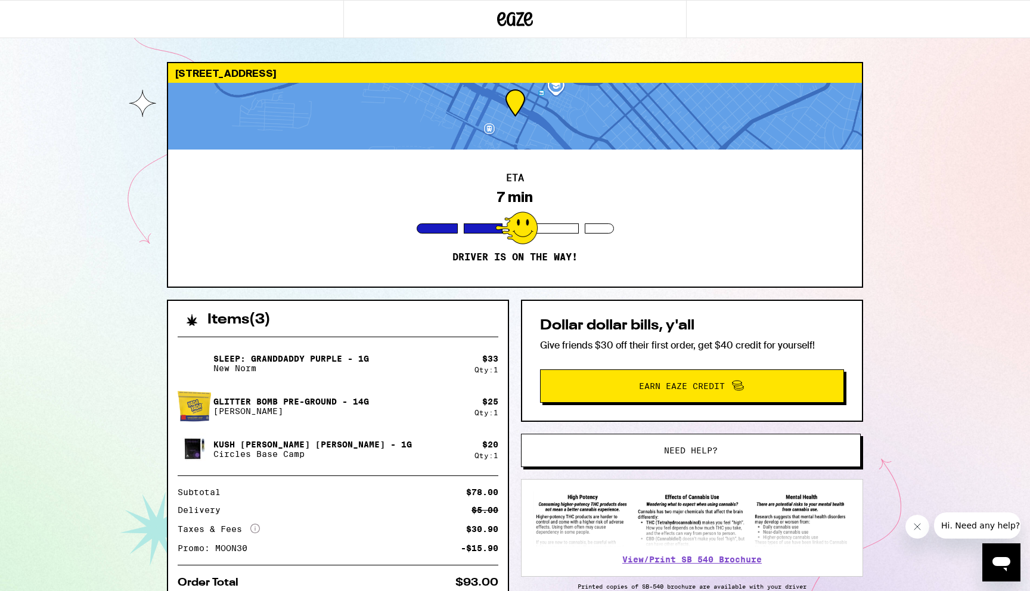
click at [892, 196] on div "150 4th St Oakland 94607 ETA 7 min Driver is on the way! Items ( 3 ) Sleep: Gra…" at bounding box center [515, 350] width 1030 height 700
drag, startPoint x: 823, startPoint y: 550, endPoint x: 824, endPoint y: 591, distance: 41.1
click at [824, 591] on div "Dollar dollar bills, y'all Give friends $30 off their first order, get $40 cred…" at bounding box center [692, 451] width 342 height 302
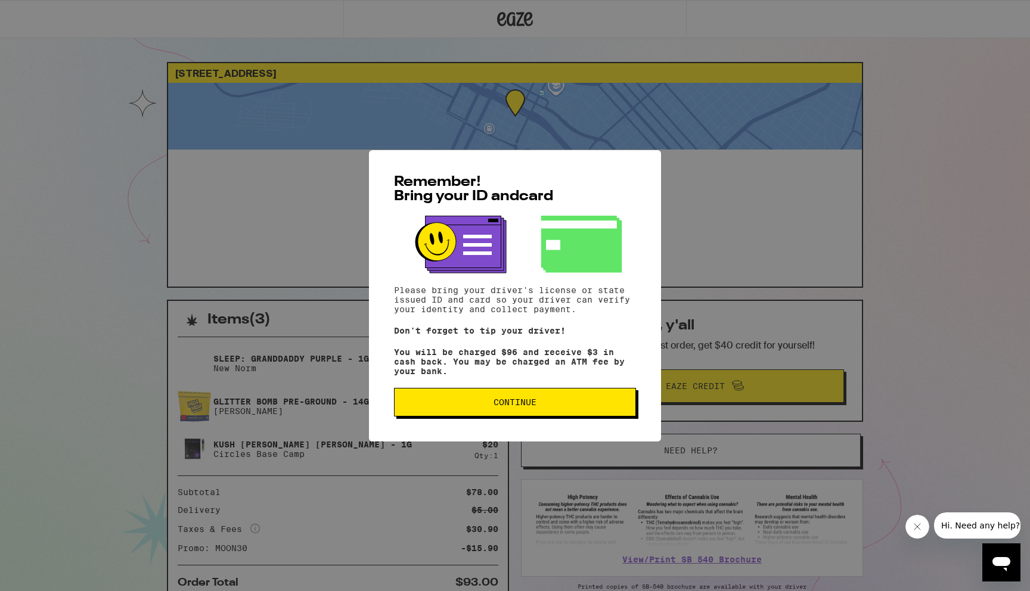
click at [573, 407] on span "Continue" at bounding box center [515, 402] width 222 height 8
